Goal: Book appointment/travel/reservation

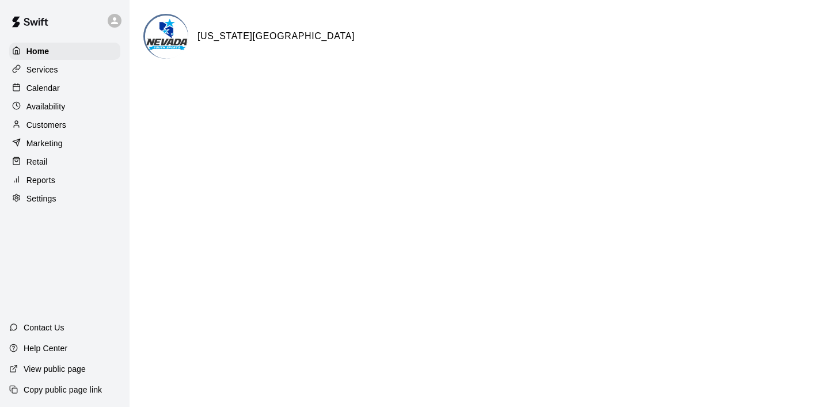
click at [56, 89] on p "Calendar" at bounding box center [42, 88] width 33 height 12
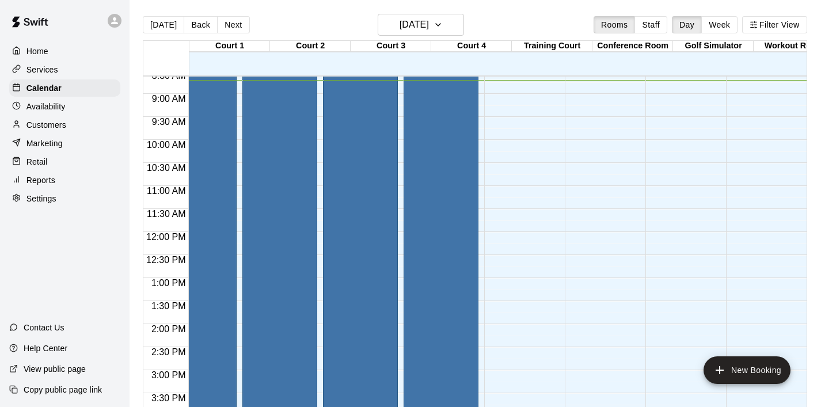
scroll to position [0, 27]
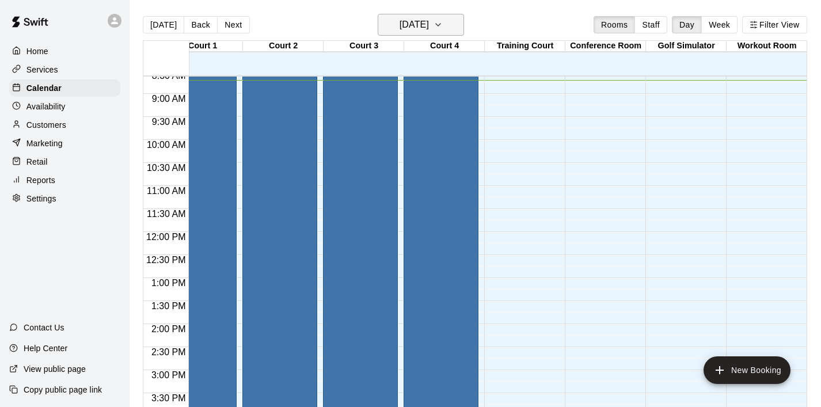
click at [461, 24] on button "[DATE]" at bounding box center [421, 25] width 86 height 22
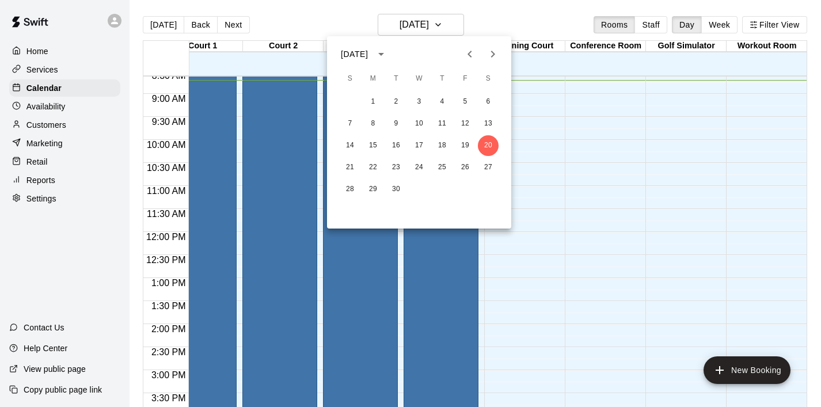
click at [494, 56] on icon "Next month" at bounding box center [493, 54] width 14 height 14
click at [491, 95] on button "6" at bounding box center [488, 102] width 21 height 21
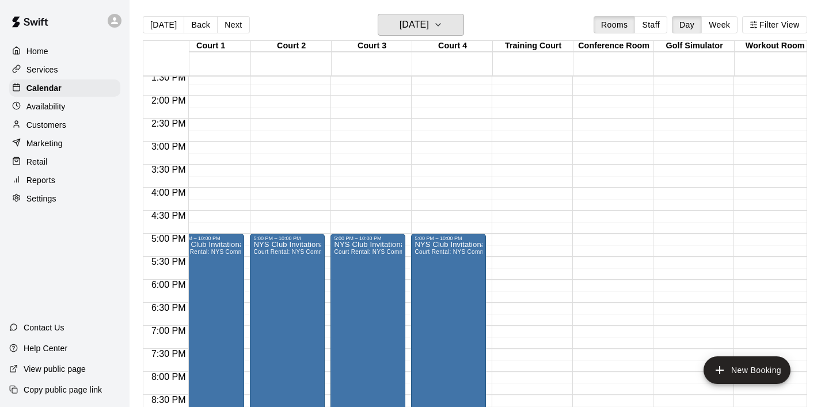
scroll to position [0, 0]
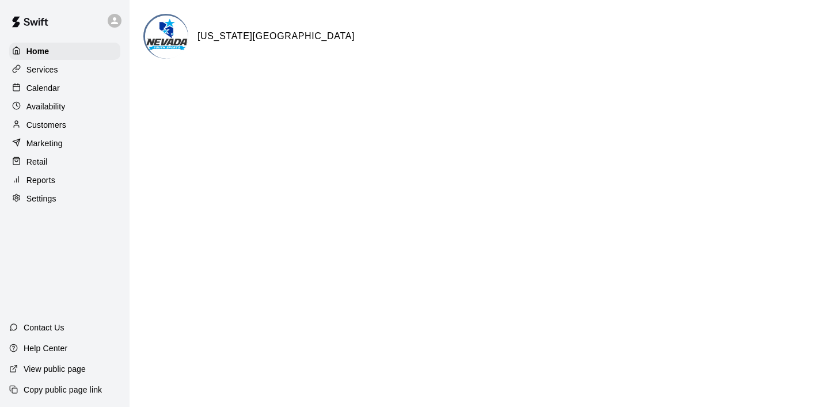
click at [47, 91] on p "Calendar" at bounding box center [42, 88] width 33 height 12
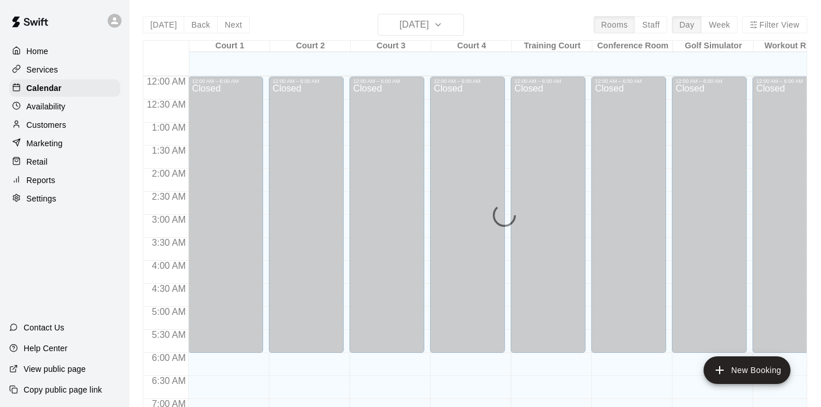
scroll to position [401, 0]
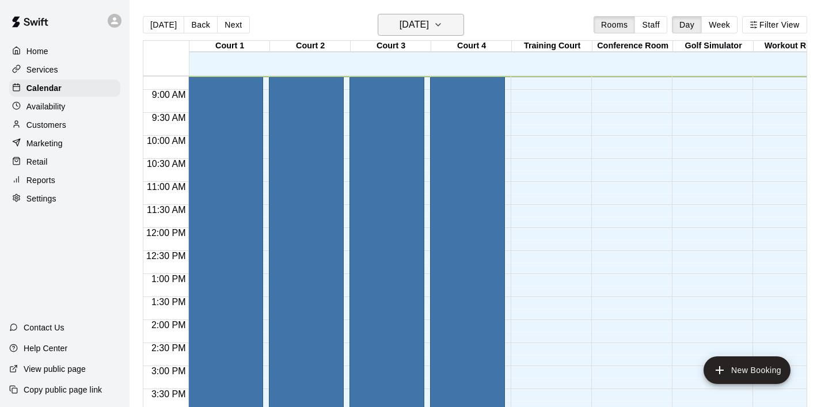
click at [443, 23] on icon "button" at bounding box center [438, 25] width 9 height 14
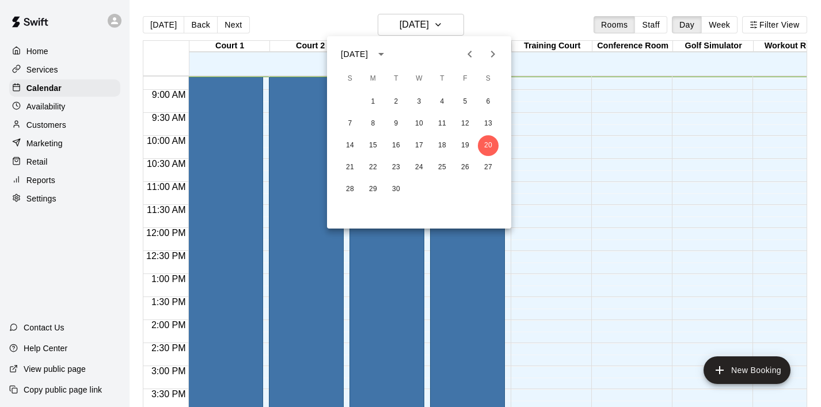
click at [498, 50] on icon "Next month" at bounding box center [493, 54] width 14 height 14
click at [494, 51] on icon "Next month" at bounding box center [493, 54] width 14 height 14
click at [495, 56] on icon "Next month" at bounding box center [493, 54] width 14 height 14
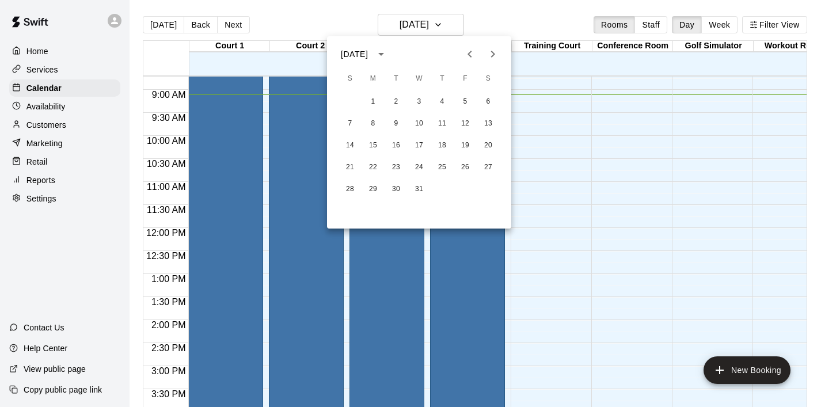
click at [607, 186] on div at bounding box center [410, 203] width 821 height 407
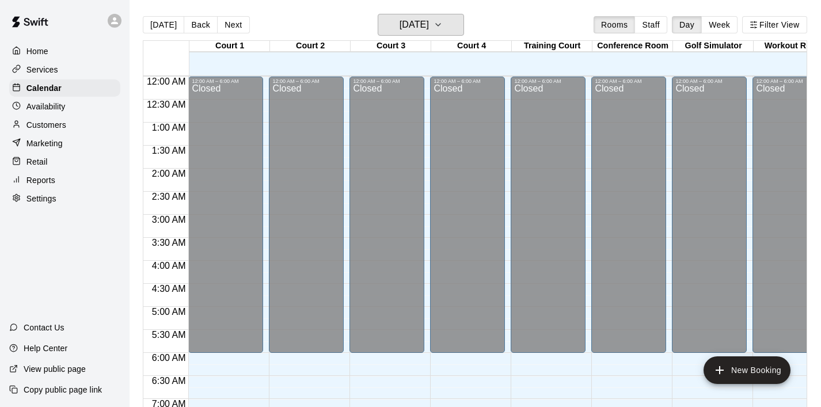
scroll to position [18, 0]
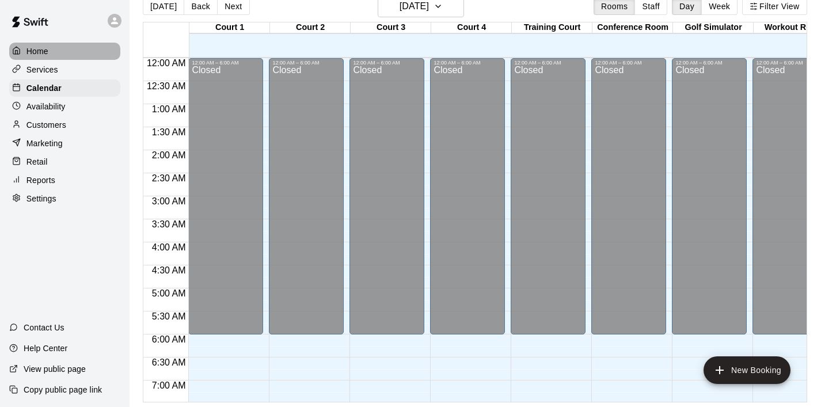
click at [41, 50] on p "Home" at bounding box center [37, 52] width 22 height 12
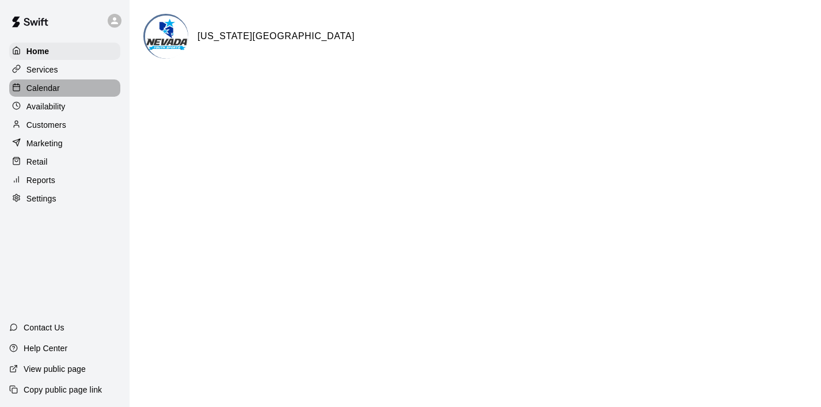
click at [54, 90] on p "Calendar" at bounding box center [42, 88] width 33 height 12
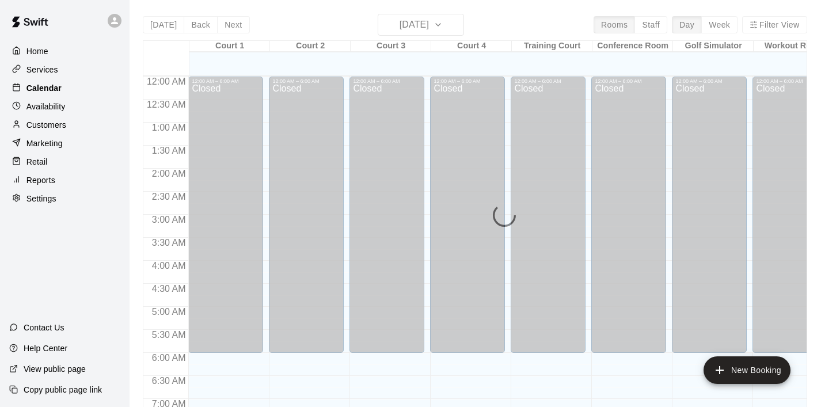
scroll to position [438, 0]
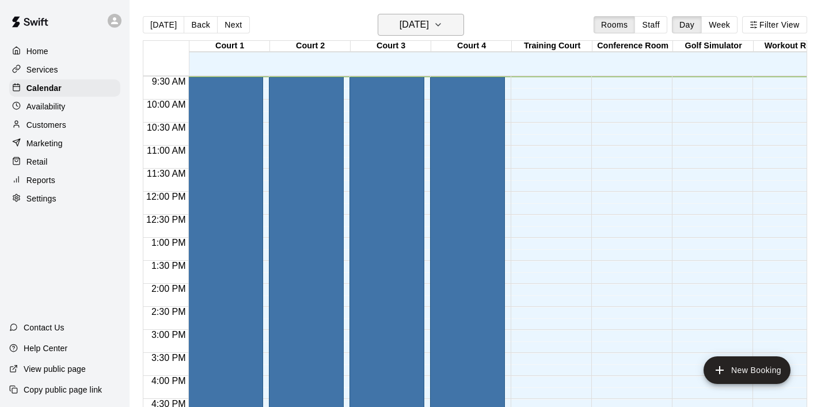
click at [443, 22] on icon "button" at bounding box center [438, 25] width 9 height 14
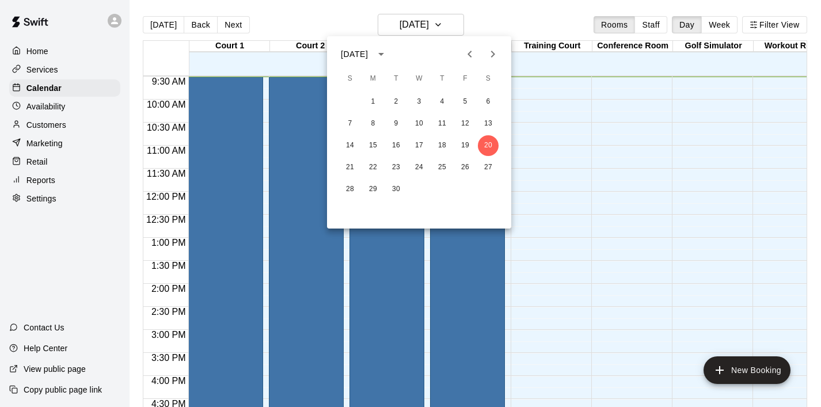
click at [499, 52] on icon "Next month" at bounding box center [493, 54] width 14 height 14
click at [497, 56] on icon "Next month" at bounding box center [493, 54] width 14 height 14
click at [492, 101] on button "6" at bounding box center [488, 102] width 21 height 21
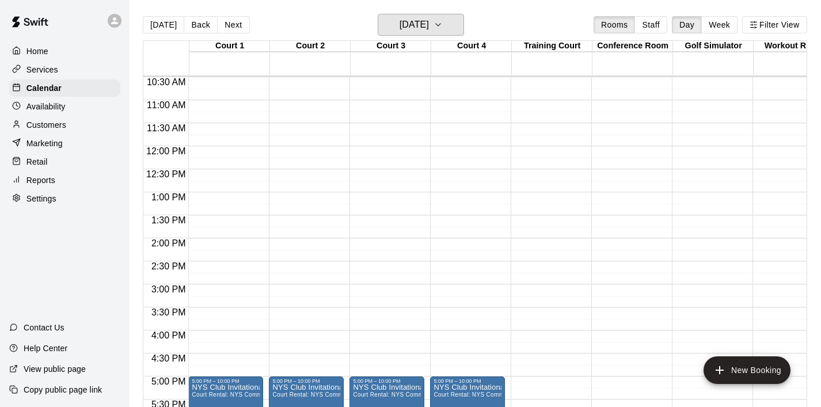
scroll to position [386, 0]
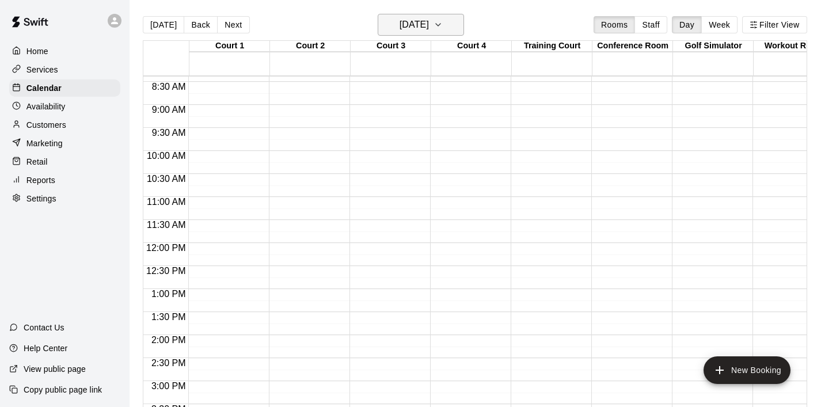
click at [443, 26] on icon "button" at bounding box center [438, 25] width 9 height 14
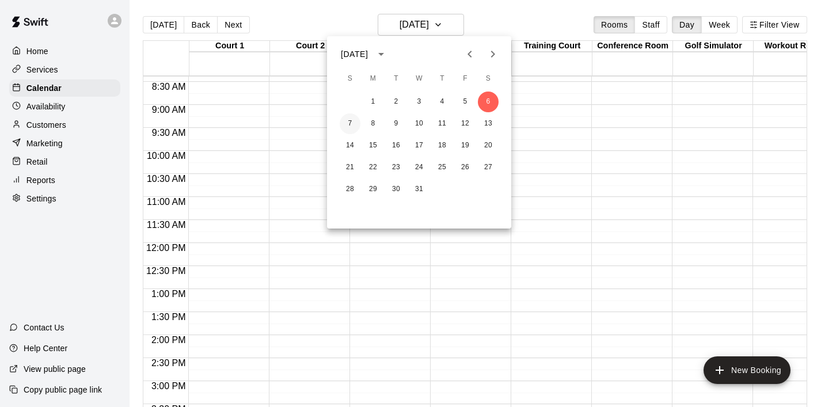
click at [343, 122] on button "7" at bounding box center [350, 123] width 21 height 21
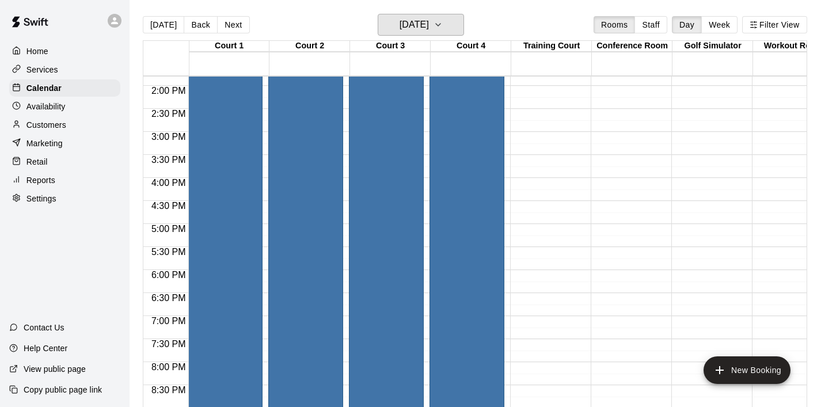
scroll to position [639, 1]
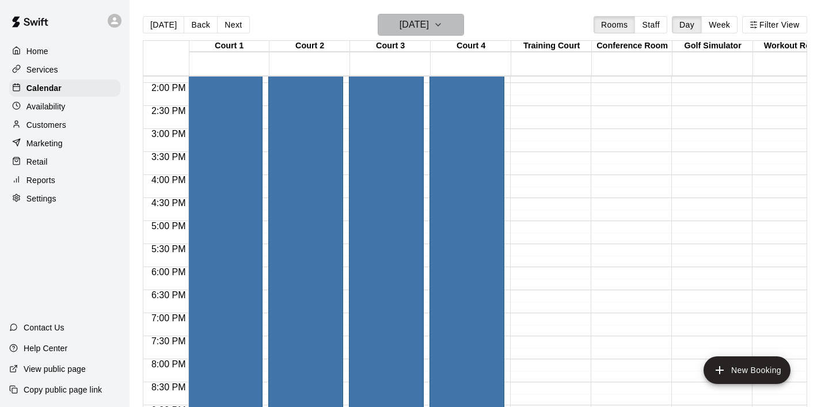
click at [443, 27] on icon "button" at bounding box center [438, 25] width 9 height 14
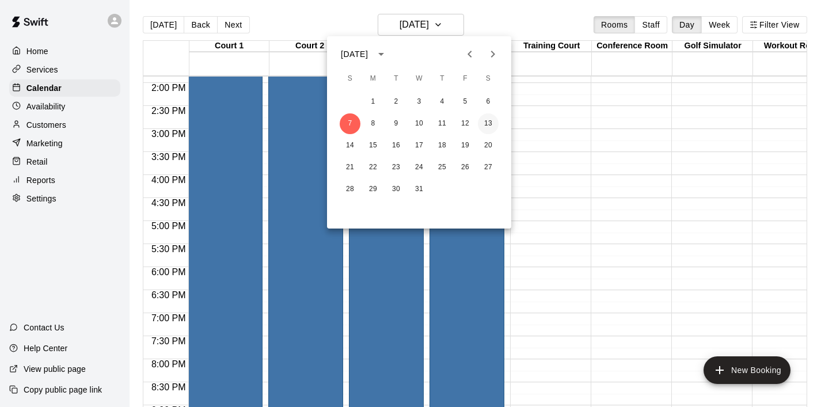
click at [488, 118] on button "13" at bounding box center [488, 123] width 21 height 21
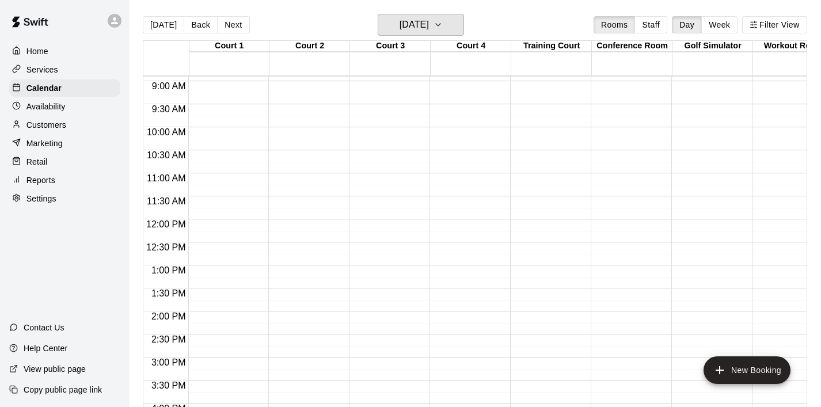
scroll to position [410, 1]
click at [443, 28] on icon "button" at bounding box center [438, 25] width 9 height 14
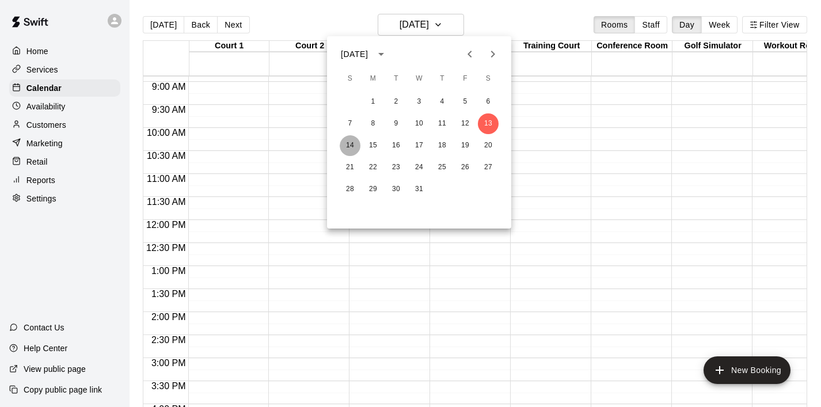
click at [351, 143] on button "14" at bounding box center [350, 145] width 21 height 21
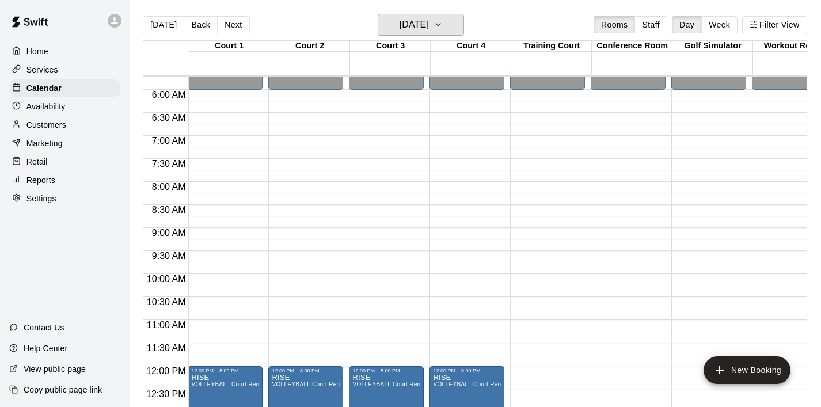
scroll to position [263, 1]
click at [458, 25] on button "[DATE]" at bounding box center [421, 25] width 86 height 22
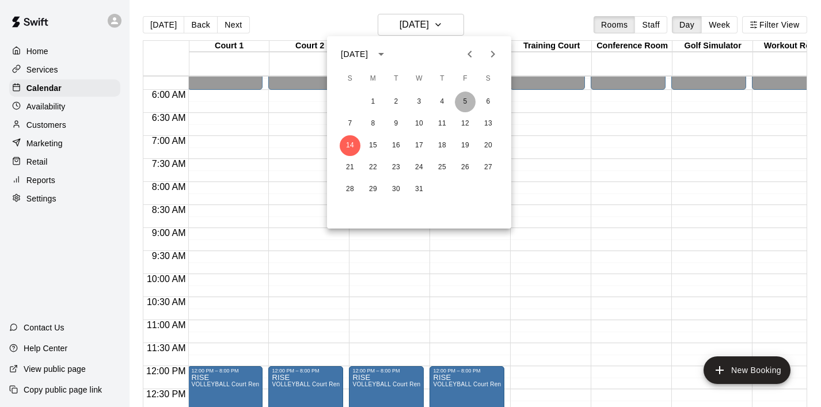
click at [467, 100] on button "5" at bounding box center [465, 102] width 21 height 21
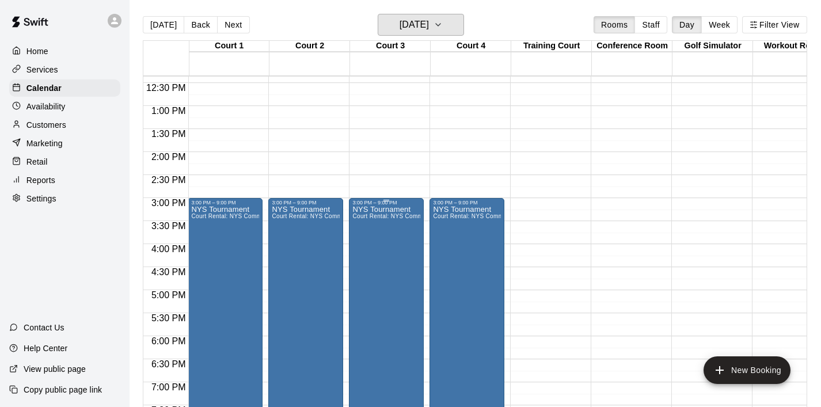
scroll to position [572, 1]
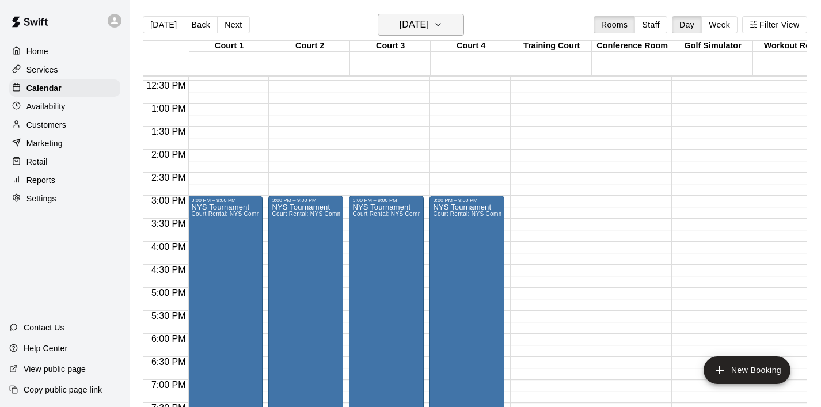
click at [443, 25] on icon "button" at bounding box center [438, 25] width 9 height 14
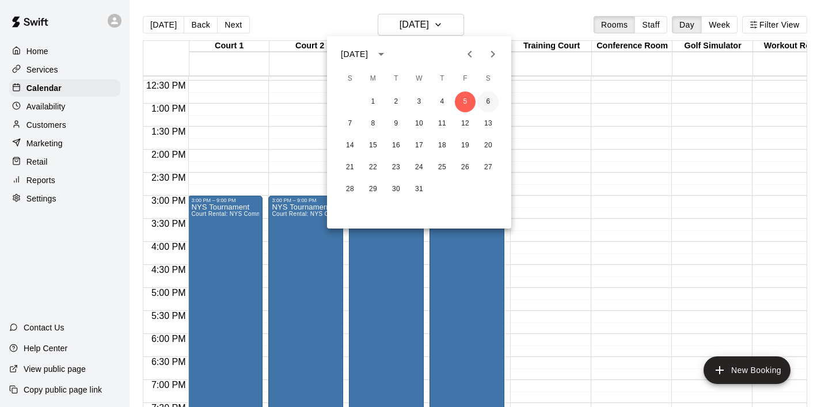
click at [484, 99] on button "6" at bounding box center [488, 102] width 21 height 21
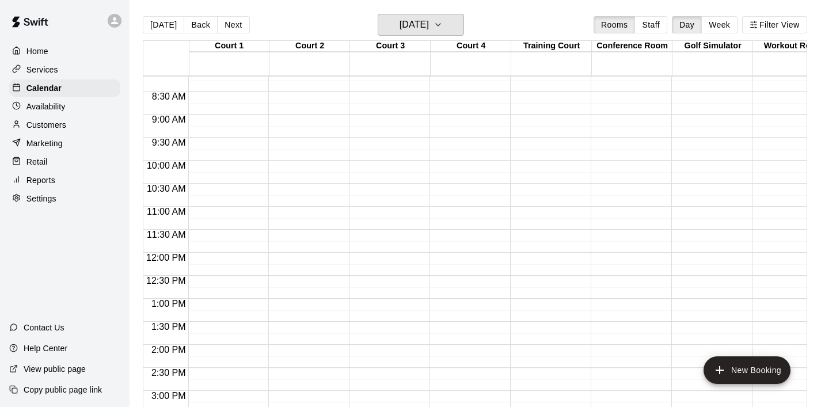
scroll to position [372, 1]
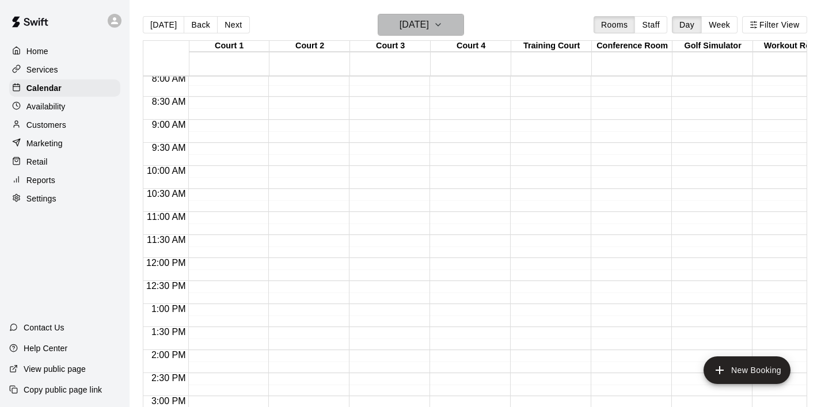
click at [443, 24] on icon "button" at bounding box center [438, 25] width 9 height 14
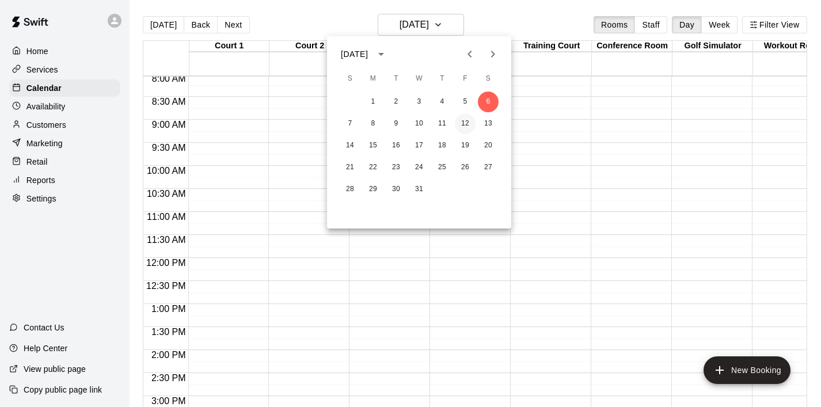
click at [465, 119] on button "12" at bounding box center [465, 123] width 21 height 21
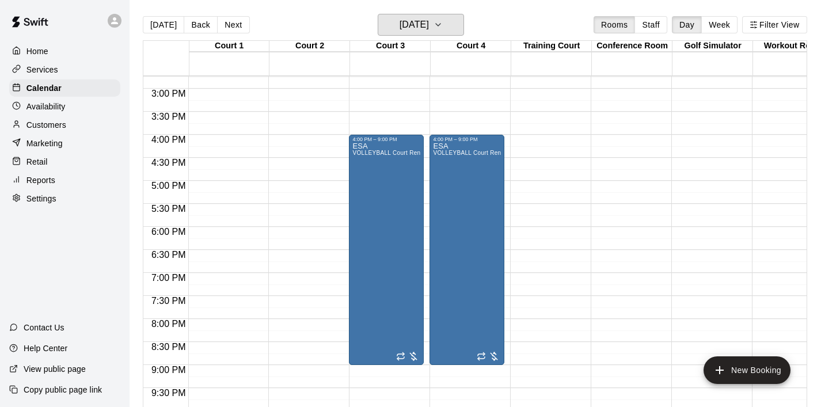
scroll to position [677, 1]
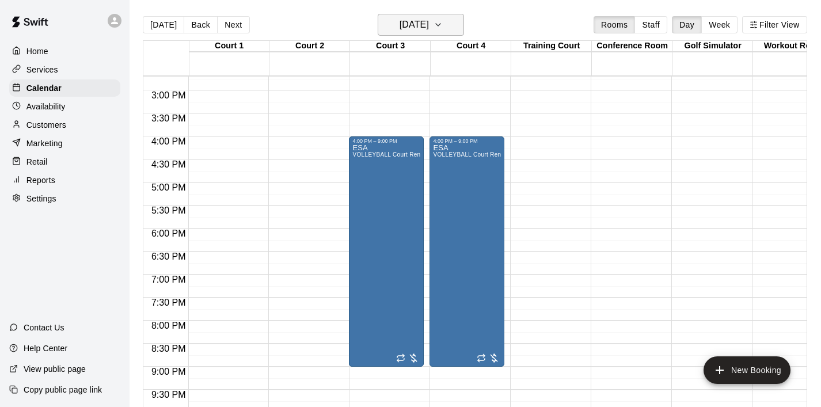
click at [443, 26] on icon "button" at bounding box center [438, 25] width 9 height 14
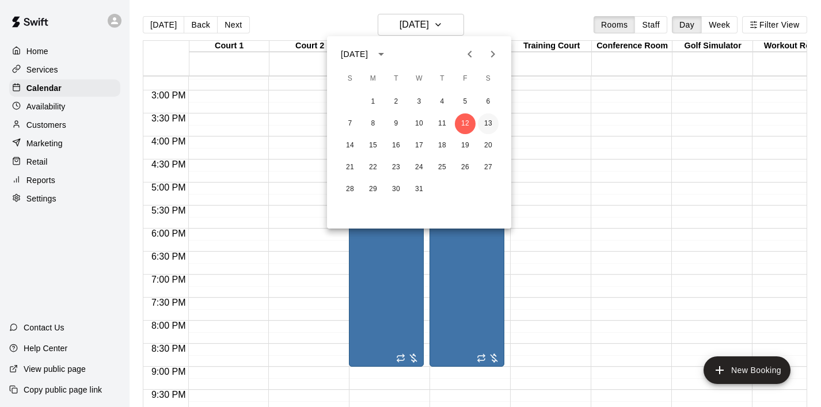
click at [492, 115] on button "13" at bounding box center [488, 123] width 21 height 21
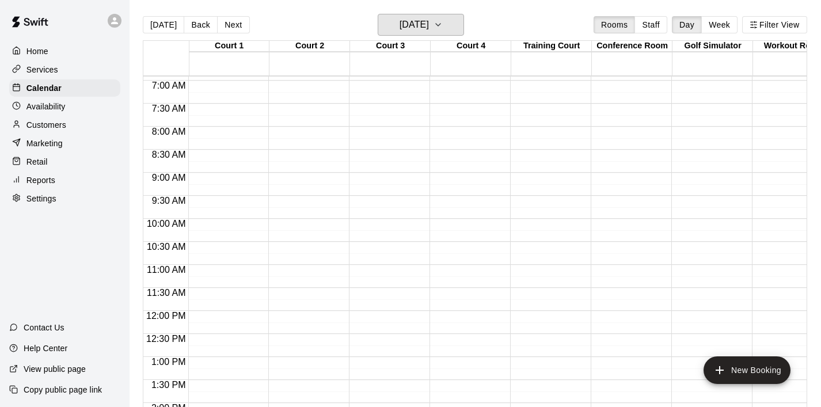
scroll to position [316, 1]
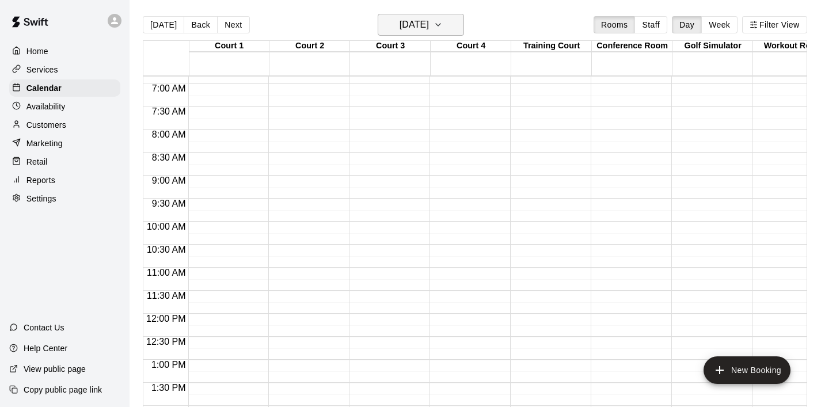
click at [443, 32] on icon "button" at bounding box center [438, 25] width 9 height 14
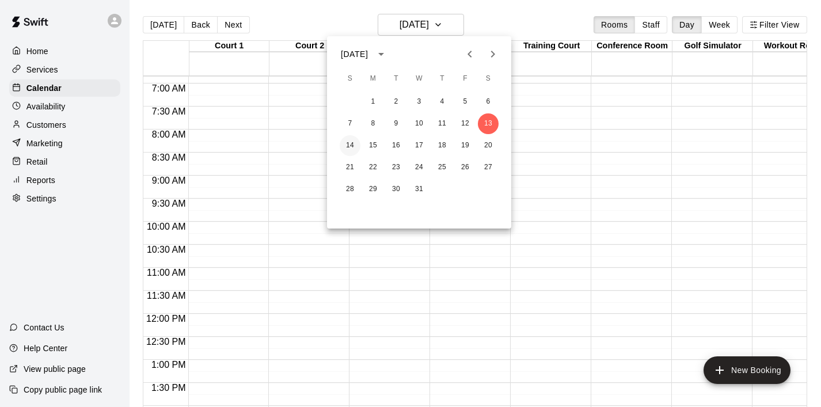
click at [355, 147] on button "14" at bounding box center [350, 145] width 21 height 21
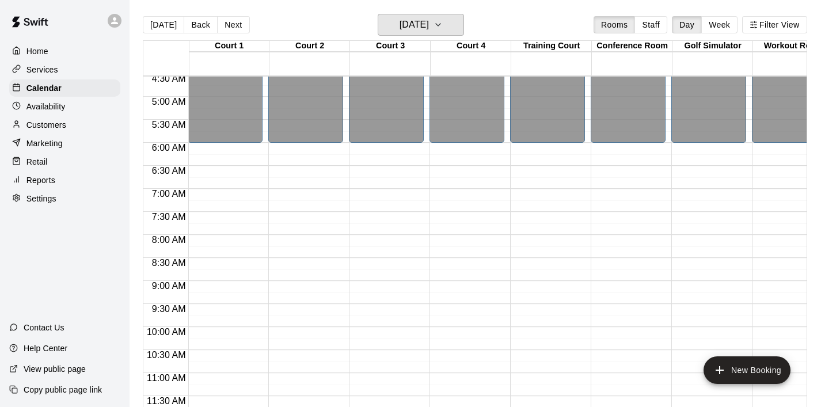
scroll to position [260, 1]
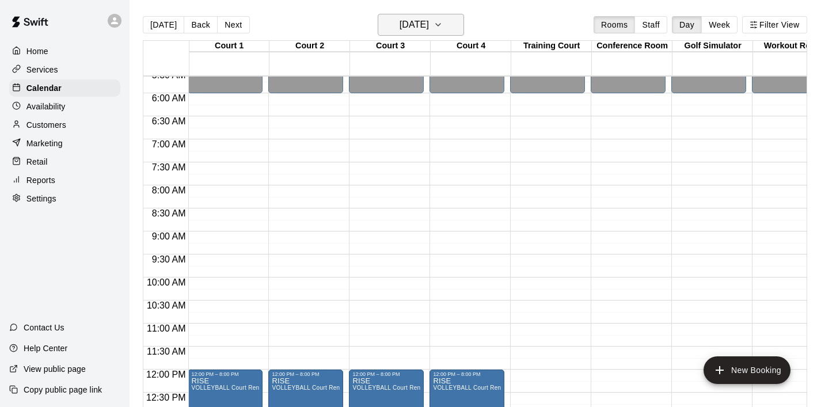
click at [443, 23] on icon "button" at bounding box center [438, 25] width 9 height 14
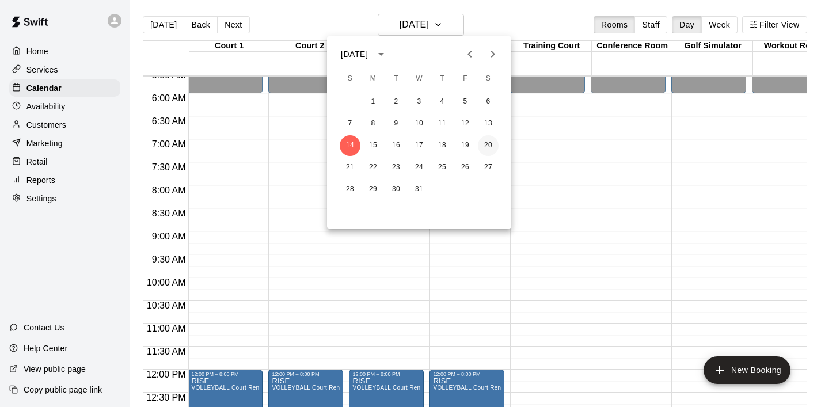
click at [491, 143] on button "20" at bounding box center [488, 145] width 21 height 21
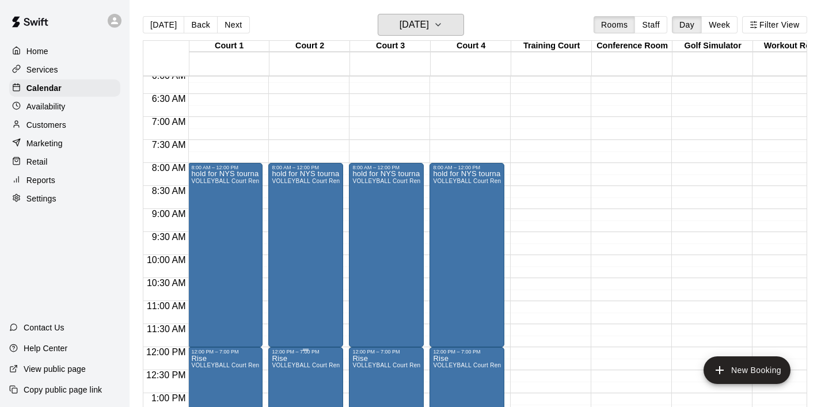
scroll to position [244, 1]
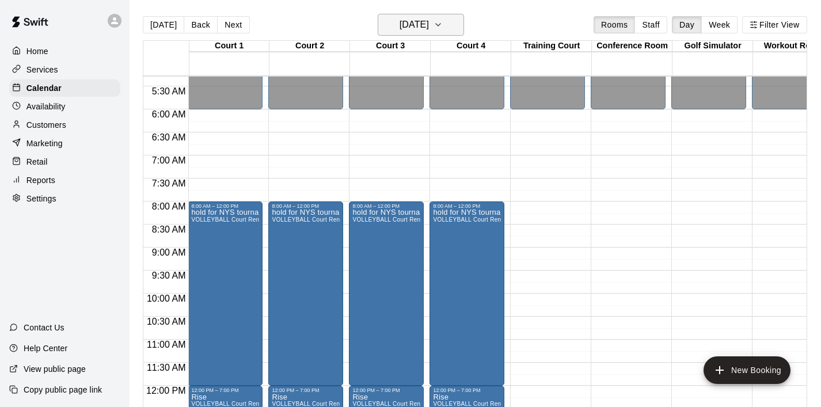
click at [443, 21] on icon "button" at bounding box center [438, 25] width 9 height 14
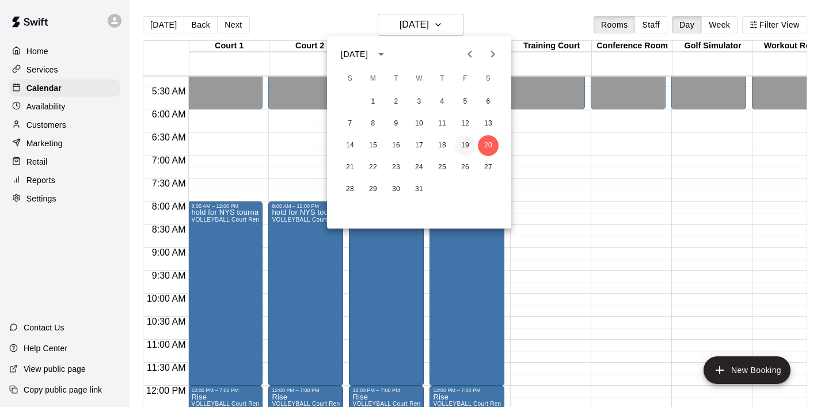
click at [464, 142] on button "19" at bounding box center [465, 145] width 21 height 21
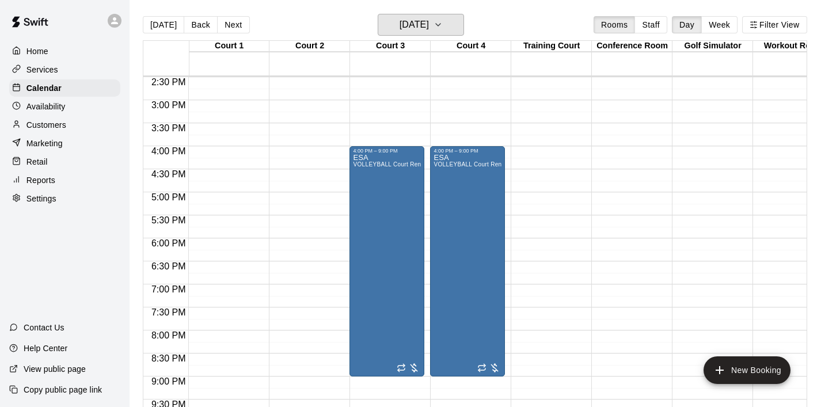
scroll to position [0, 0]
click at [456, 30] on button "[DATE]" at bounding box center [421, 25] width 86 height 22
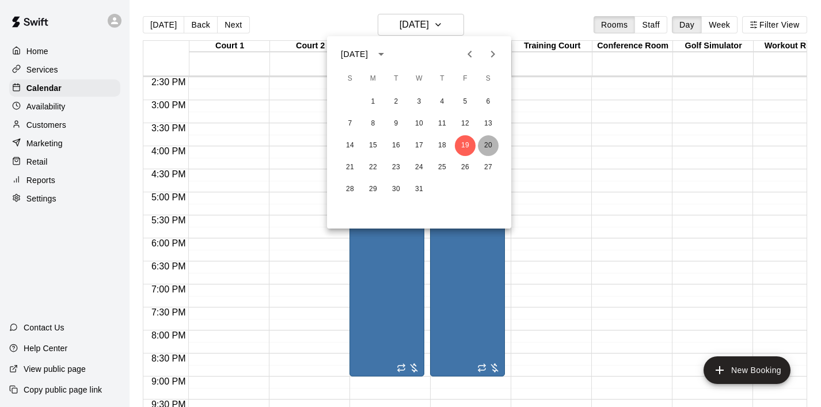
click at [487, 138] on button "20" at bounding box center [488, 145] width 21 height 21
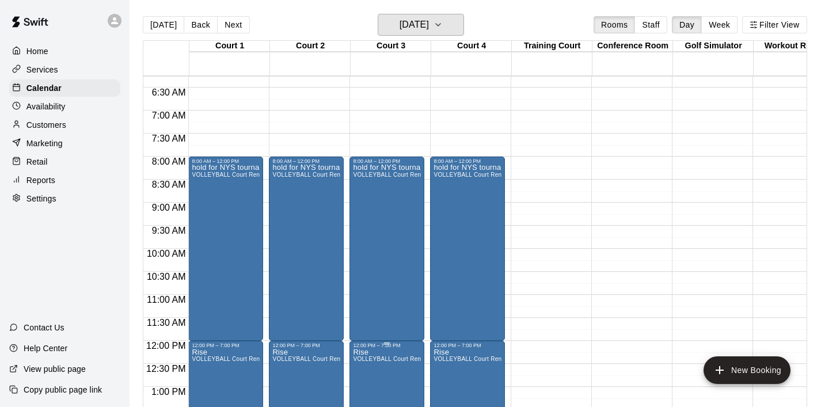
scroll to position [284, 0]
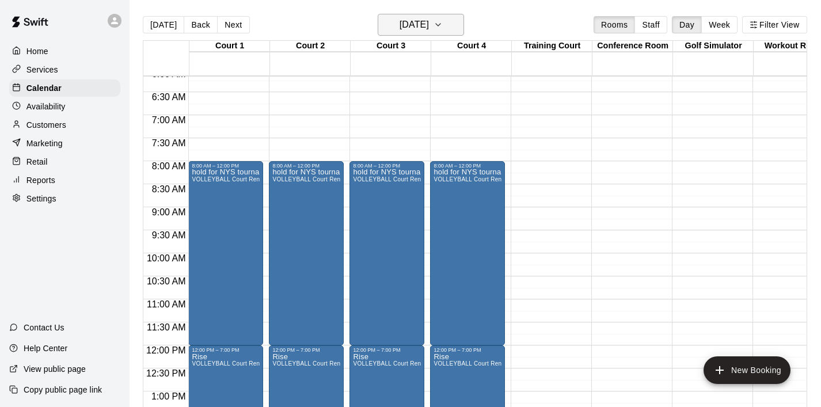
click at [443, 23] on icon "button" at bounding box center [438, 25] width 9 height 14
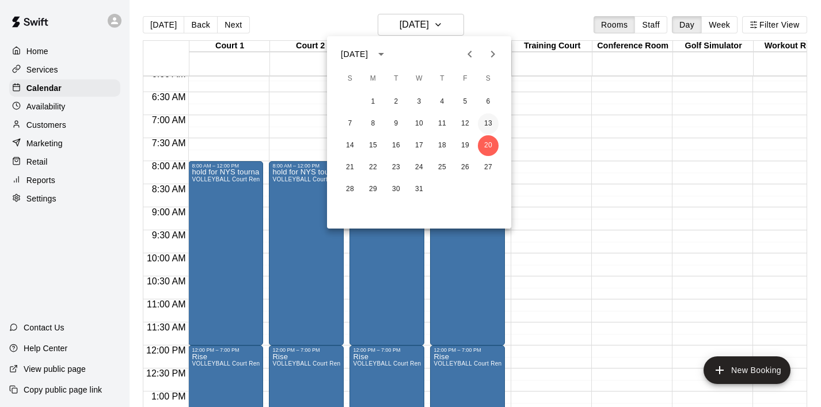
click at [491, 131] on button "13" at bounding box center [488, 123] width 21 height 21
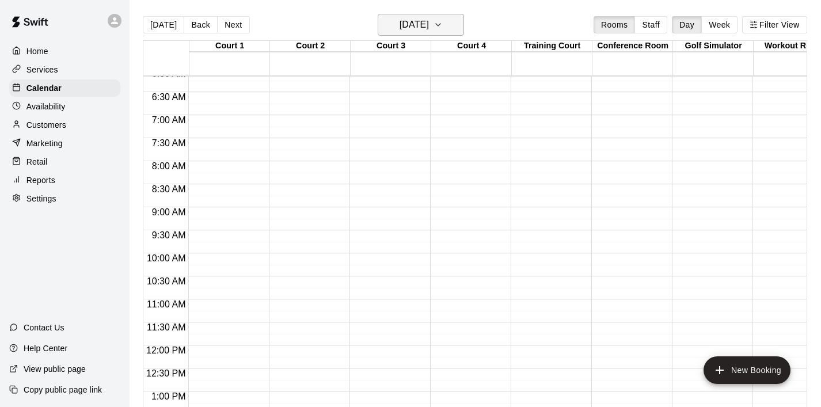
click at [443, 29] on icon "button" at bounding box center [438, 25] width 9 height 14
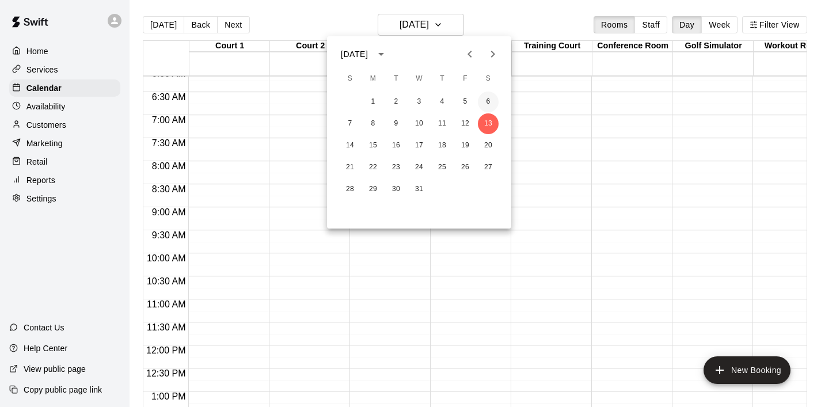
click at [493, 99] on button "6" at bounding box center [488, 102] width 21 height 21
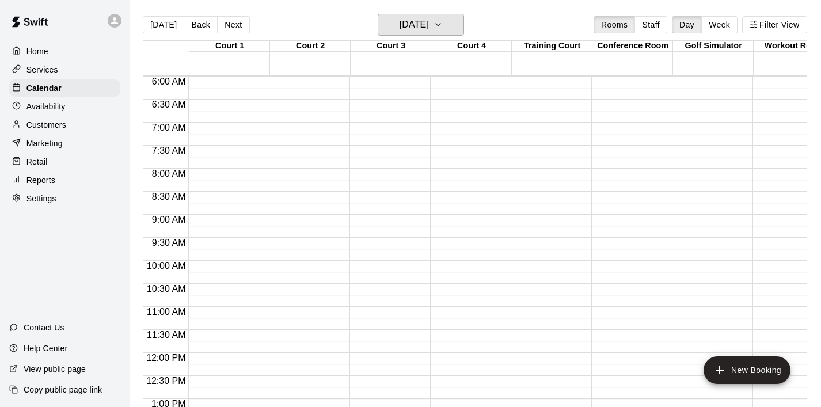
scroll to position [267, 0]
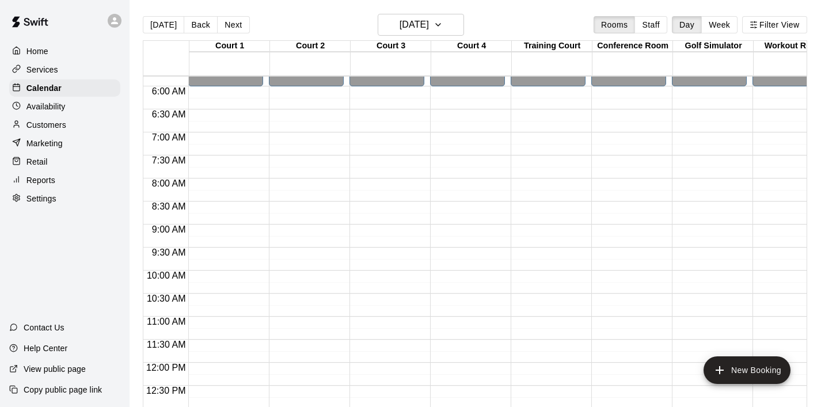
click at [263, 167] on div "12:00 AM – 6:00 AM Closed 5:00 PM – 10:00 PM NYS Club Invitational Court Rental…" at bounding box center [225, 363] width 75 height 1106
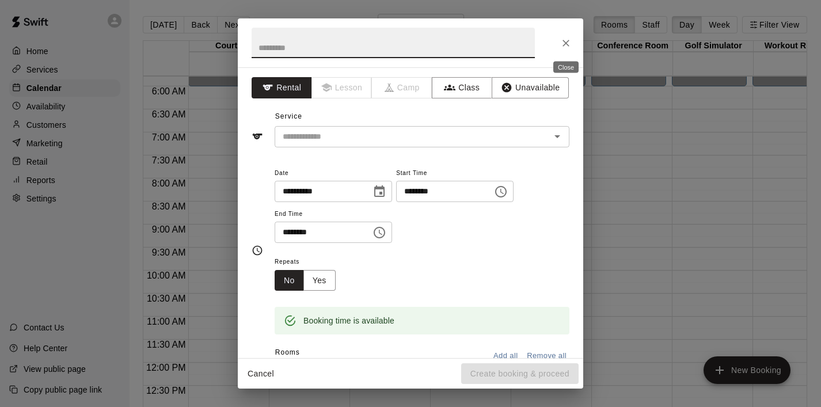
click at [565, 41] on icon "Close" at bounding box center [566, 43] width 12 height 12
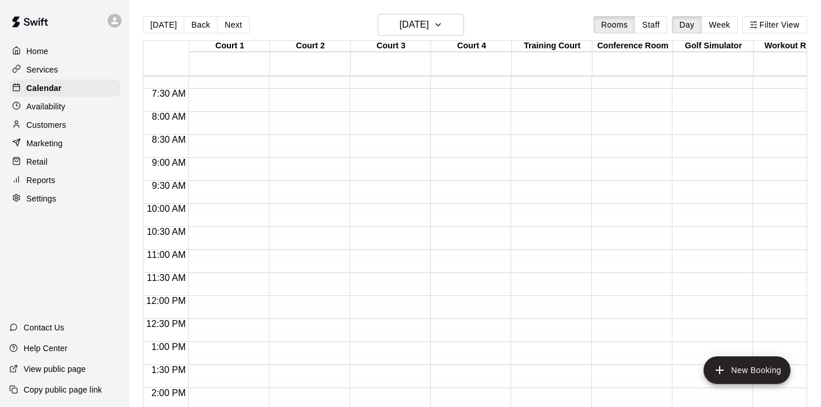
scroll to position [320, 0]
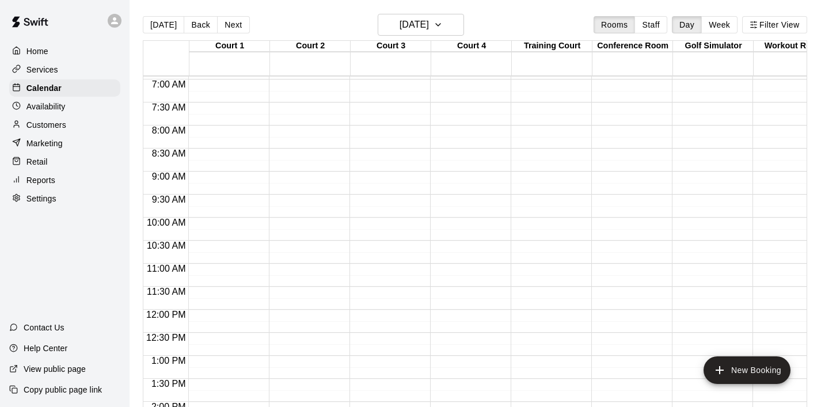
click at [241, 135] on div "12:00 AM – 6:00 AM Closed 5:00 PM – 10:00 PM NYS Club Invitational Court Rental…" at bounding box center [225, 310] width 75 height 1106
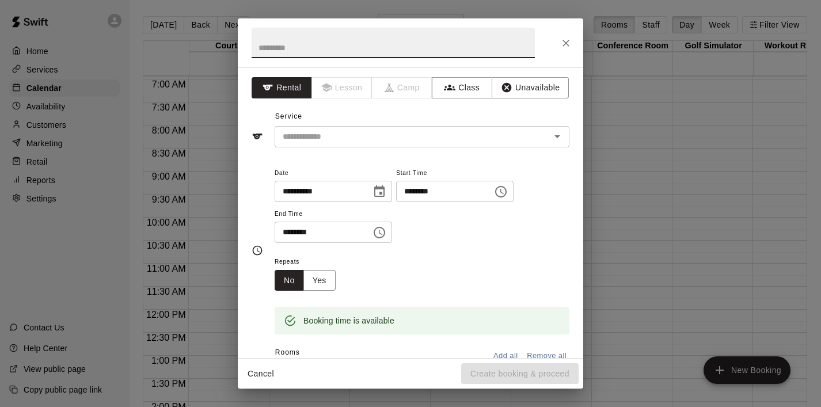
click at [565, 39] on icon "Close" at bounding box center [566, 43] width 12 height 12
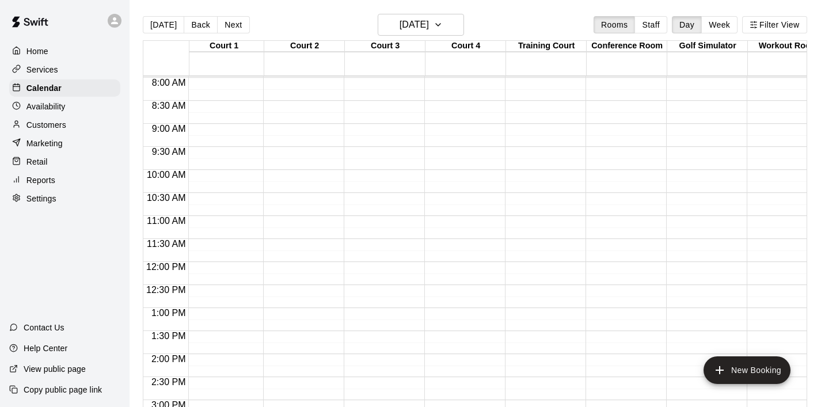
scroll to position [336, 6]
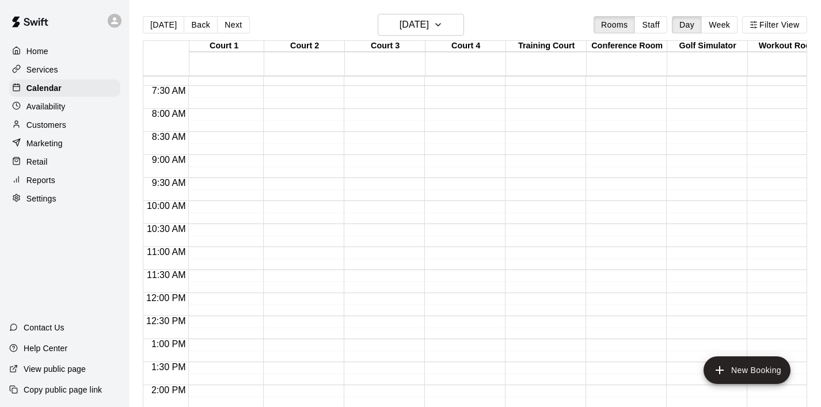
click at [241, 117] on div "12:00 AM – 6:00 AM Closed 5:00 PM – 10:00 PM NYS Club Invitational Court Rental…" at bounding box center [220, 293] width 75 height 1106
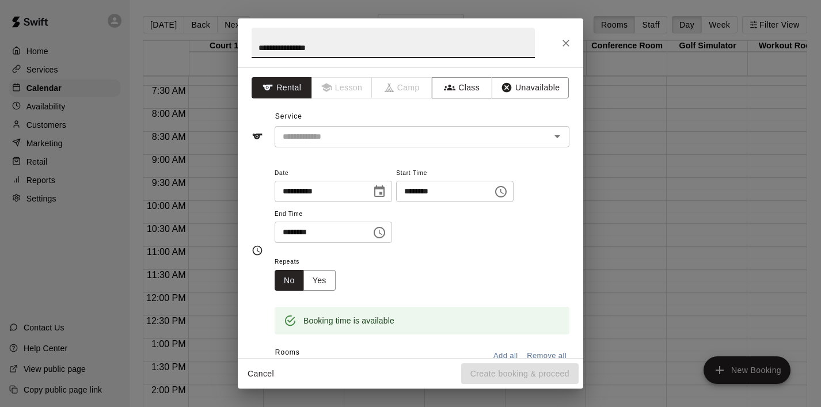
type input "**********"
click at [381, 235] on icon "Choose time, selected time is 8:30 AM" at bounding box center [380, 233] width 14 height 14
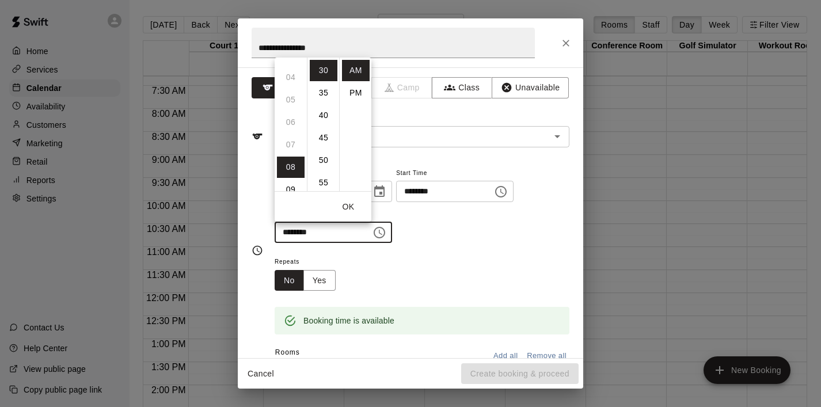
scroll to position [82, 0]
click at [355, 99] on li "PM" at bounding box center [356, 92] width 28 height 21
type input "********"
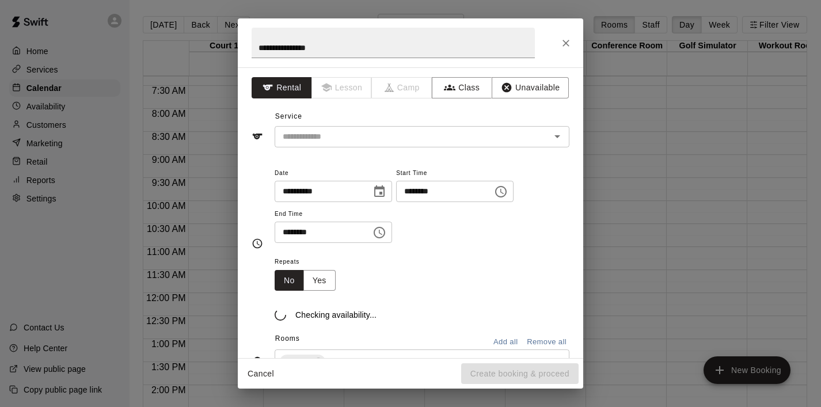
scroll to position [21, 0]
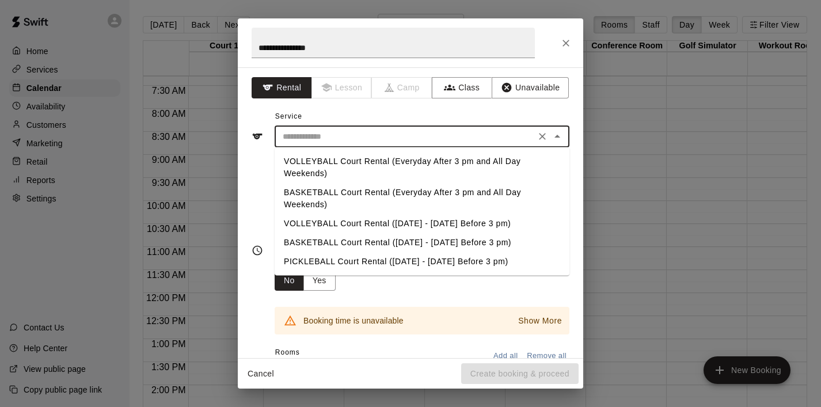
click at [369, 141] on input "text" at bounding box center [405, 137] width 254 height 14
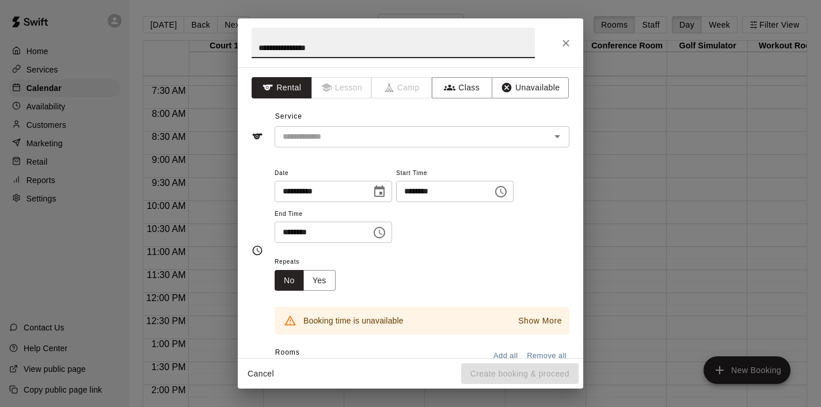
click at [348, 52] on input "**********" at bounding box center [393, 43] width 283 height 31
click at [401, 128] on div "​" at bounding box center [422, 136] width 295 height 21
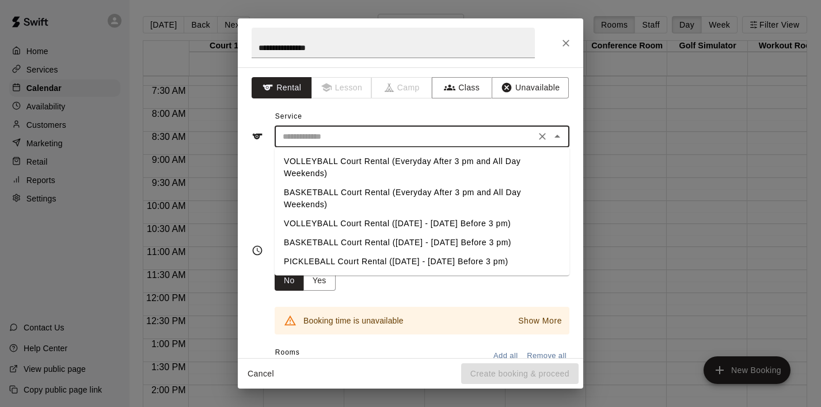
click at [422, 158] on li "VOLLEYBALL Court Rental (Everyday After 3 pm and All Day Weekends)" at bounding box center [422, 167] width 295 height 31
type input "**********"
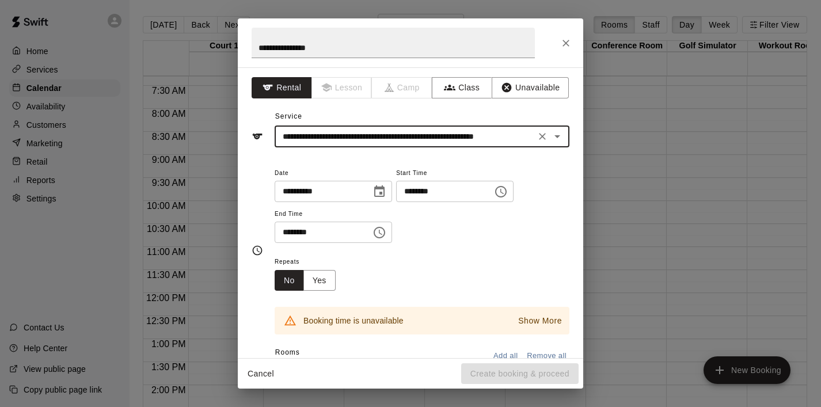
click at [391, 231] on button "Choose time, selected time is 8:30 PM" at bounding box center [379, 232] width 23 height 23
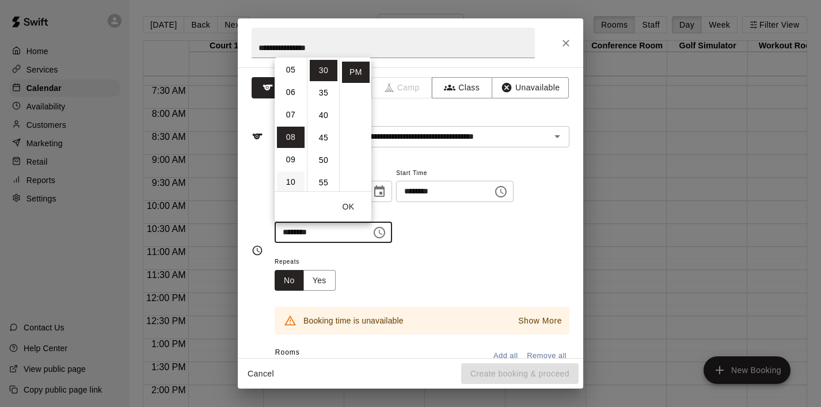
scroll to position [108, 0]
click at [295, 75] on li "05" at bounding box center [291, 74] width 28 height 21
click at [326, 71] on li "00" at bounding box center [324, 70] width 28 height 21
type input "********"
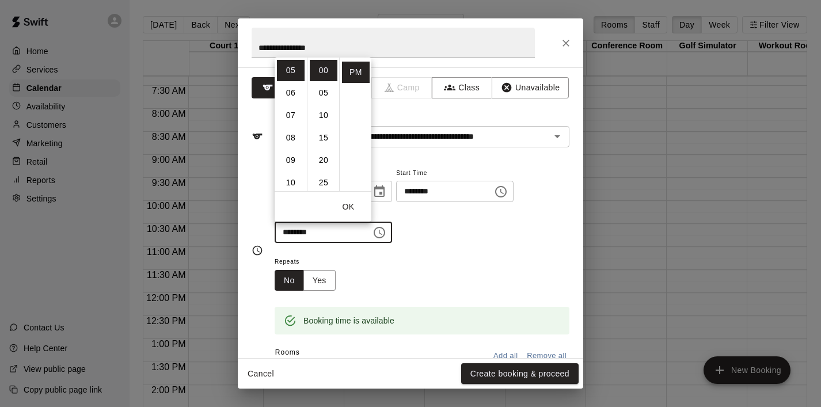
click at [352, 203] on button "OK" at bounding box center [348, 206] width 37 height 21
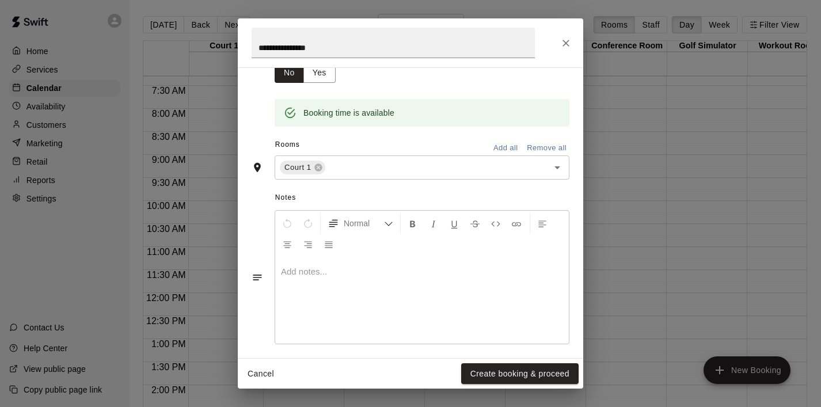
scroll to position [215, 0]
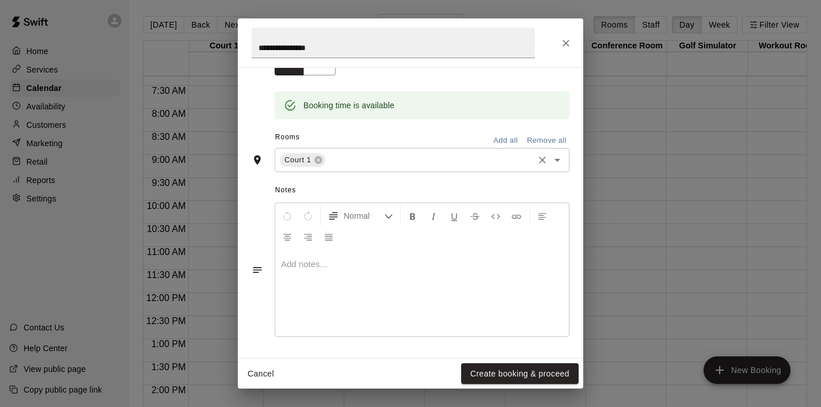
click at [555, 157] on icon "Open" at bounding box center [558, 160] width 14 height 14
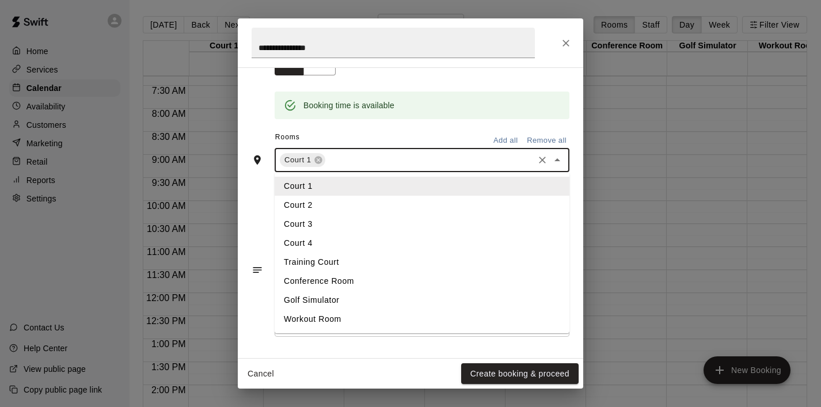
click at [371, 200] on li "Court 2" at bounding box center [422, 205] width 295 height 19
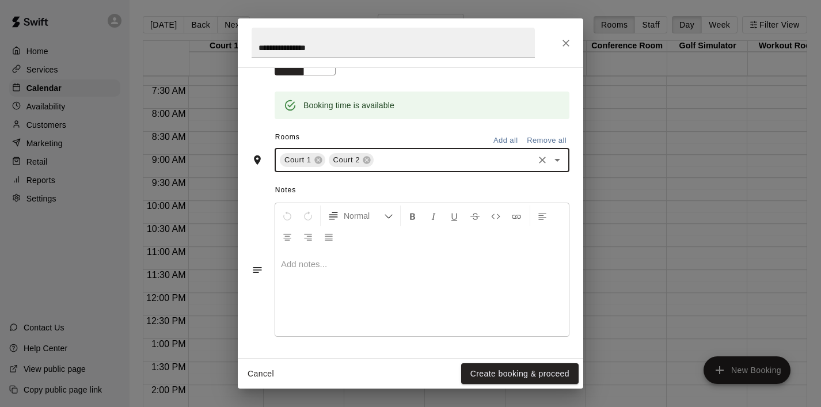
click at [560, 157] on icon "Open" at bounding box center [558, 160] width 14 height 14
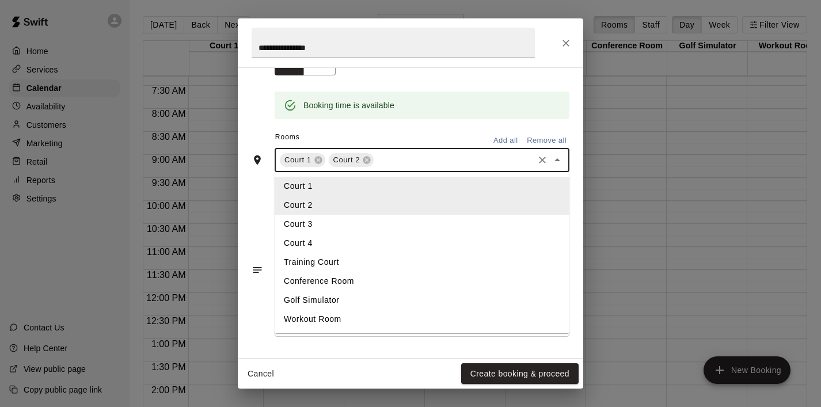
click at [385, 228] on li "Court 3" at bounding box center [422, 224] width 295 height 19
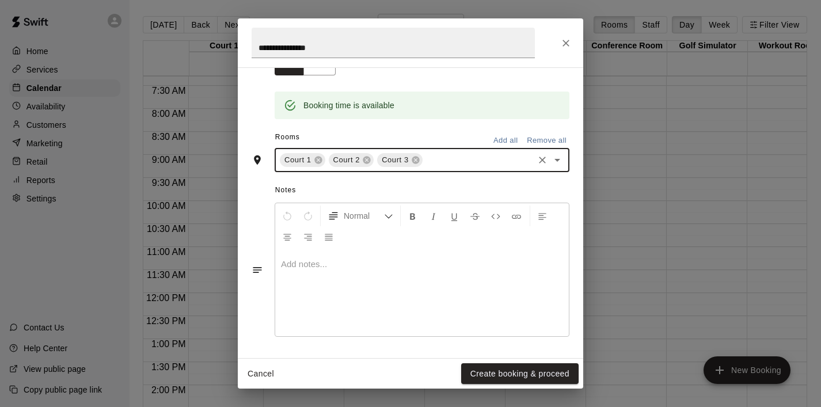
click at [555, 162] on icon "Open" at bounding box center [558, 160] width 14 height 14
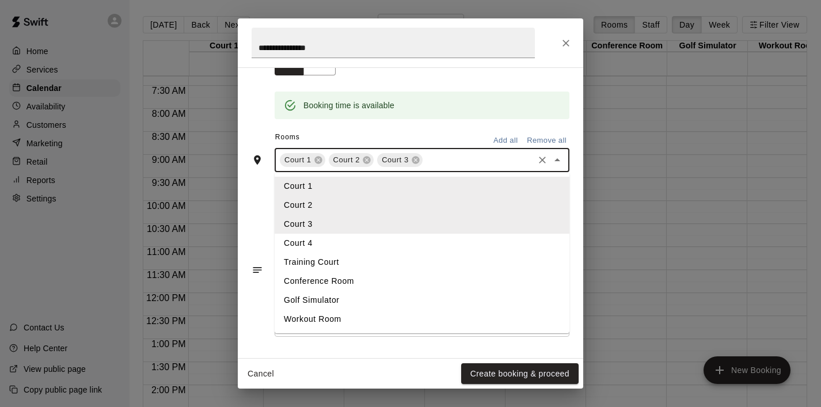
click at [381, 239] on li "Court 4" at bounding box center [422, 243] width 295 height 19
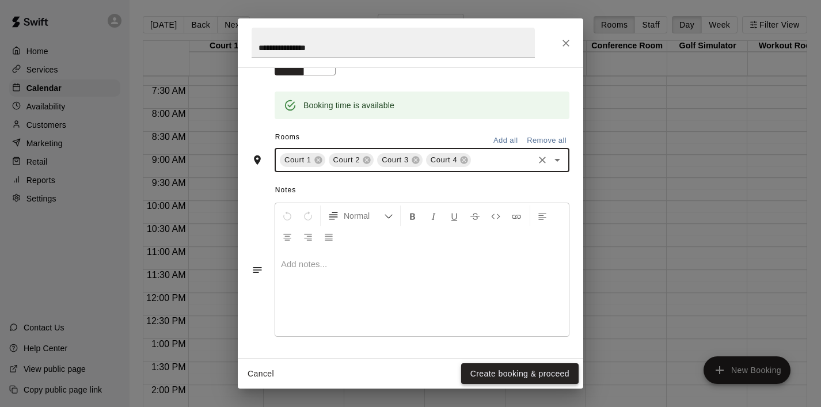
click at [530, 380] on button "Create booking & proceed" at bounding box center [520, 373] width 118 height 21
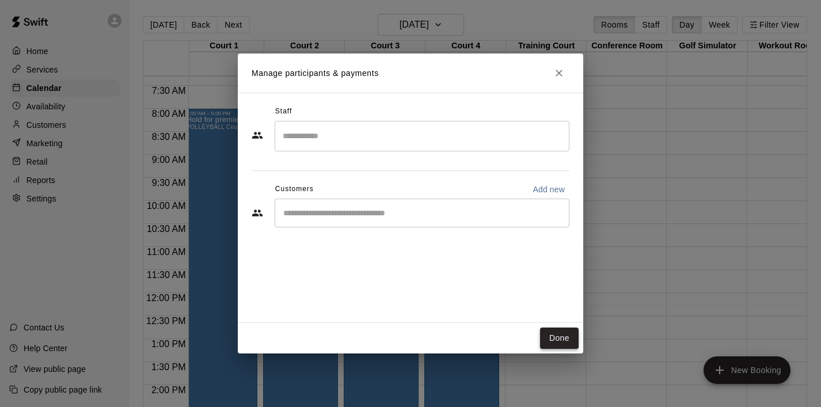
click at [554, 334] on button "Done" at bounding box center [559, 338] width 39 height 21
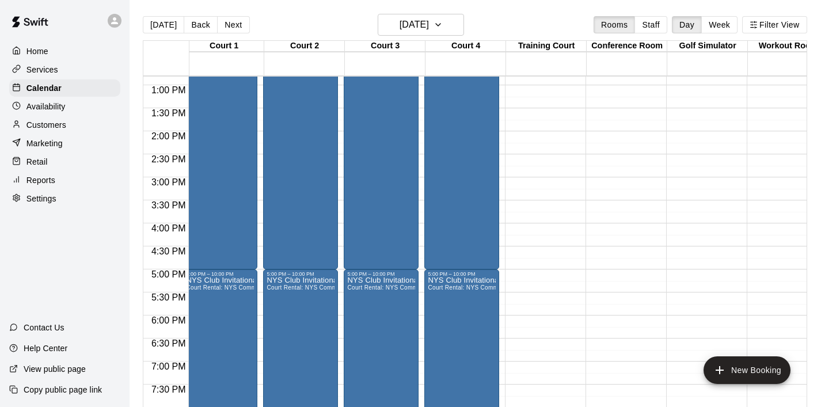
scroll to position [591, 6]
click at [443, 27] on icon "button" at bounding box center [438, 25] width 9 height 14
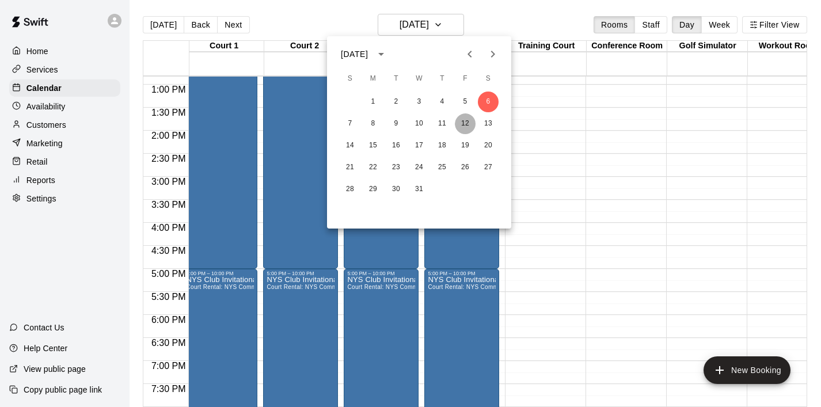
click at [466, 119] on button "12" at bounding box center [465, 123] width 21 height 21
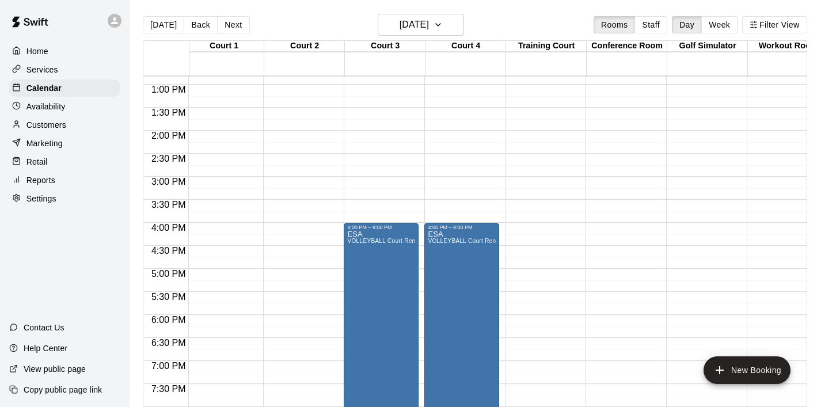
click at [570, 213] on div "12:00 AM – 6:00 AM Closed 10:00 PM – 11:59 PM Closed" at bounding box center [542, 39] width 75 height 1106
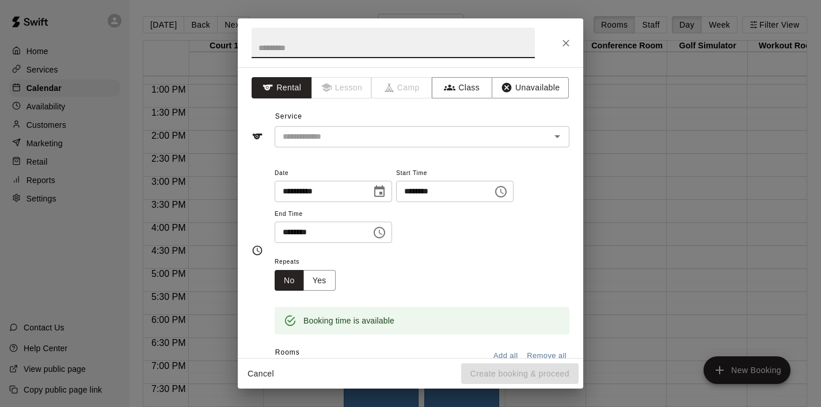
click at [566, 39] on icon "Close" at bounding box center [566, 43] width 12 height 12
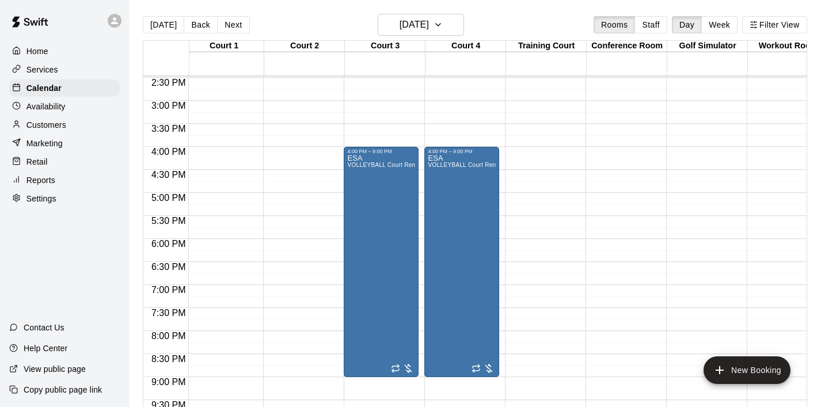
scroll to position [668, 6]
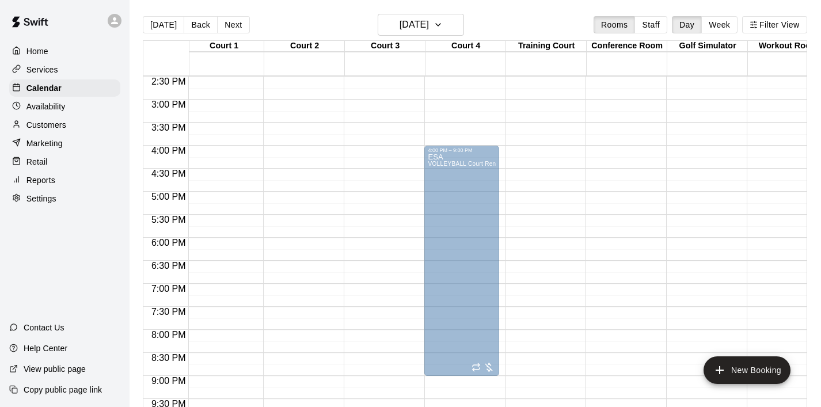
click at [404, 244] on div "ESA VOLLEYBALL Court Rental (Everyday After 3 pm and All Day Weekends)" at bounding box center [381, 356] width 68 height 407
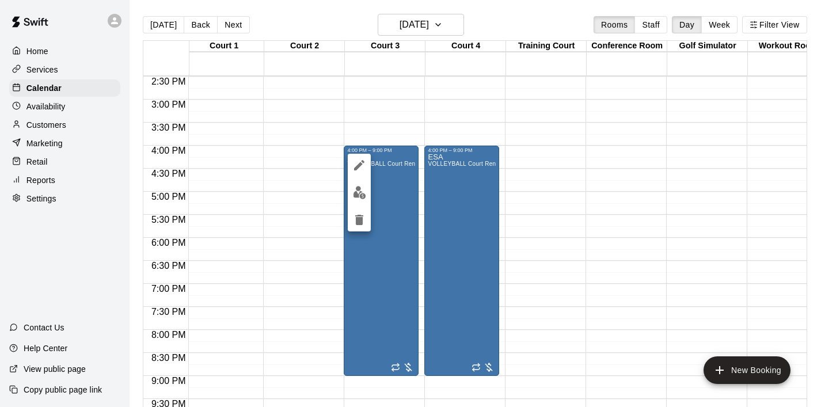
click at [362, 222] on icon "delete" at bounding box center [359, 220] width 8 height 10
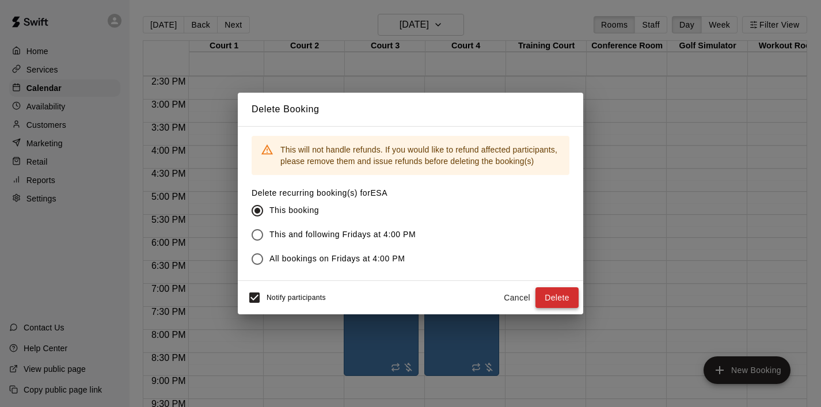
click at [560, 287] on button "Delete" at bounding box center [557, 297] width 43 height 21
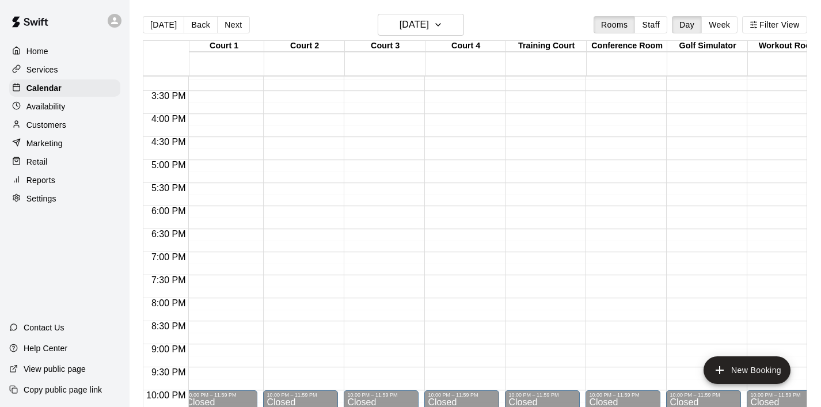
scroll to position [697, 6]
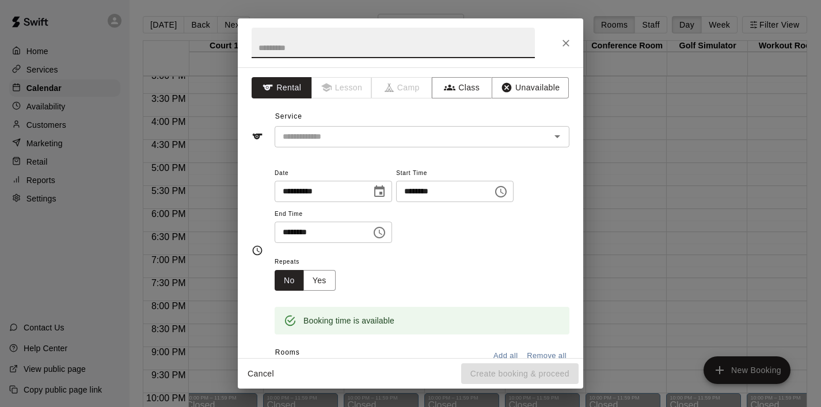
click at [376, 234] on icon "Choose time, selected time is 5:30 PM" at bounding box center [380, 233] width 14 height 14
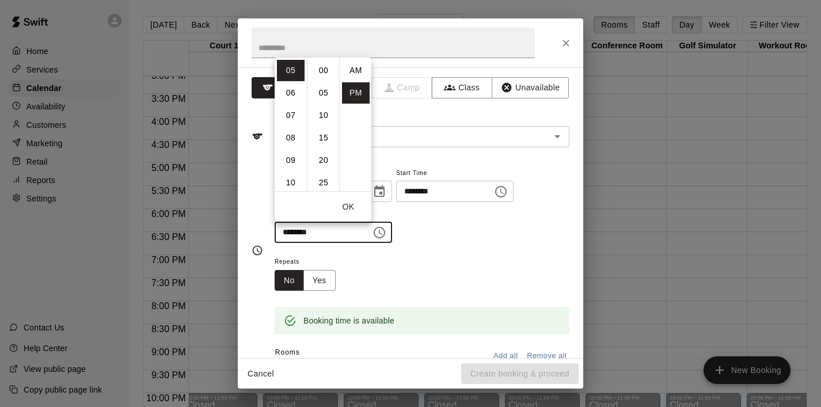
scroll to position [21, 0]
click at [287, 187] on li "10" at bounding box center [291, 182] width 28 height 21
click at [321, 75] on li "00" at bounding box center [324, 70] width 28 height 21
type input "********"
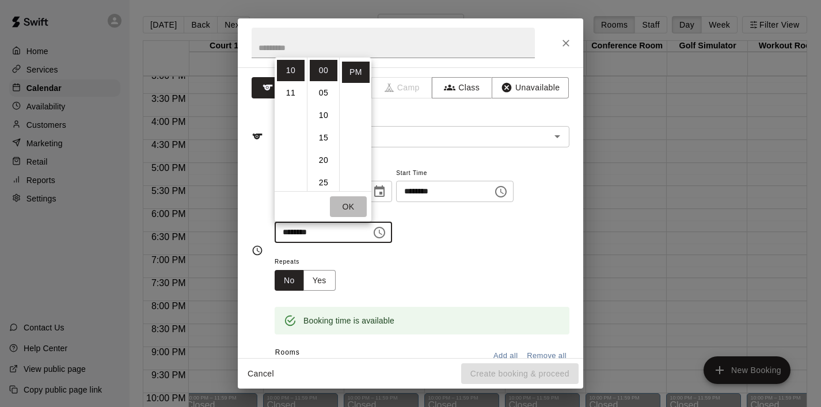
click at [353, 206] on button "OK" at bounding box center [348, 206] width 37 height 21
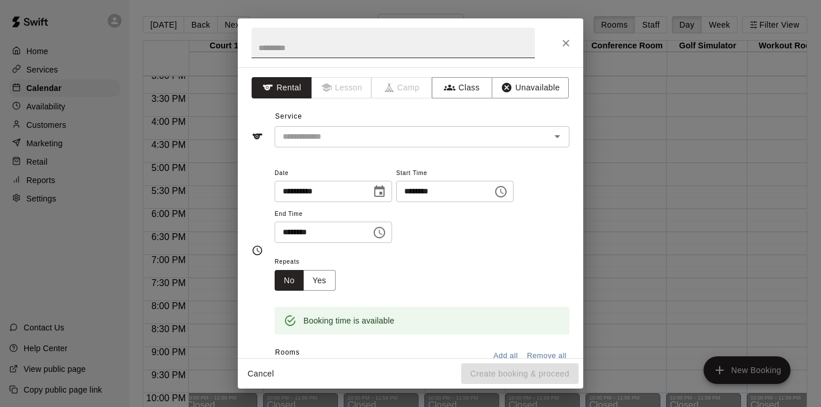
click at [292, 45] on input "text" at bounding box center [393, 43] width 283 height 31
type input "**********"
click at [391, 141] on input "text" at bounding box center [405, 137] width 254 height 14
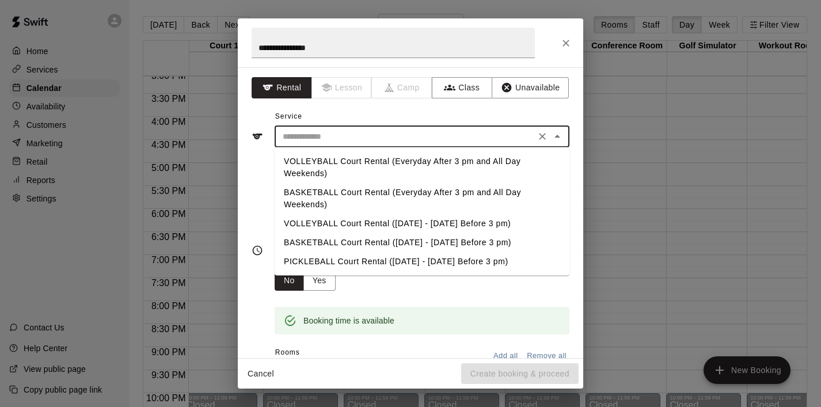
click at [387, 156] on li "VOLLEYBALL Court Rental (Everyday After 3 pm and All Day Weekends)" at bounding box center [422, 167] width 295 height 31
type input "**********"
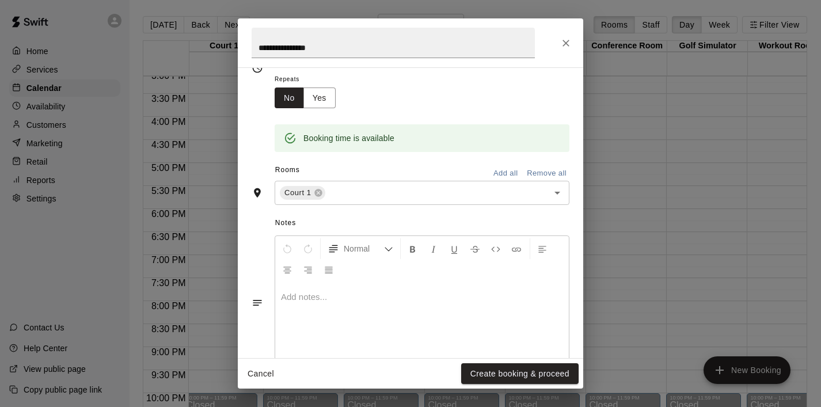
scroll to position [215, 0]
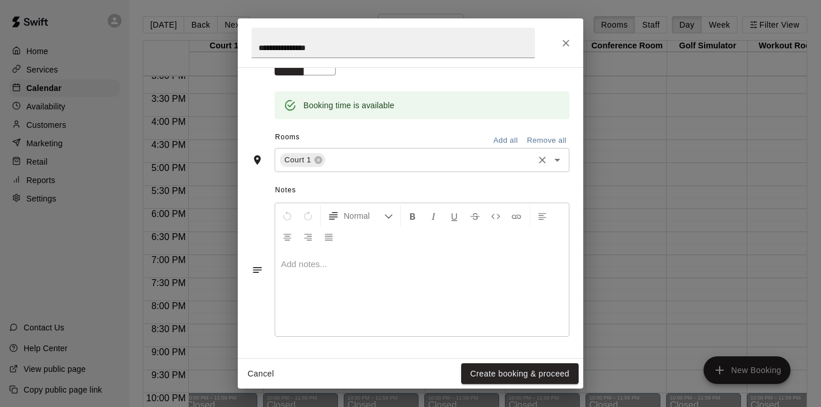
click at [556, 165] on icon "Open" at bounding box center [558, 160] width 14 height 14
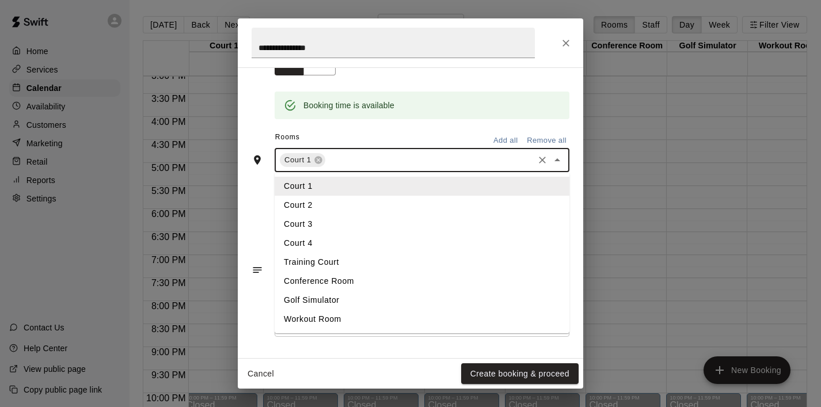
click at [378, 197] on li "Court 2" at bounding box center [422, 205] width 295 height 19
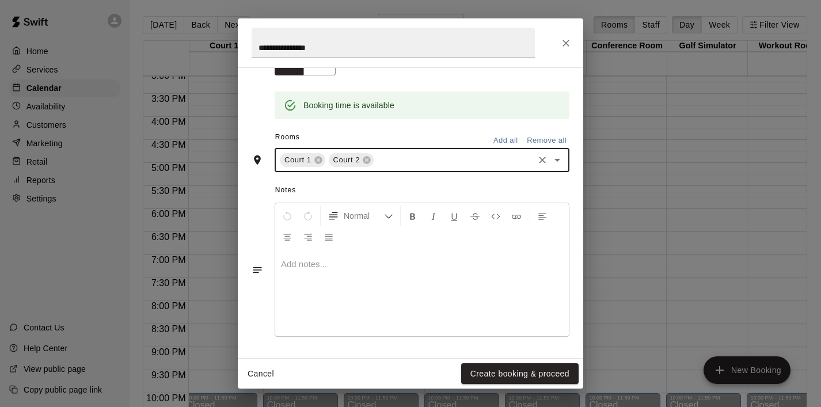
click at [555, 158] on icon "Open" at bounding box center [558, 160] width 14 height 14
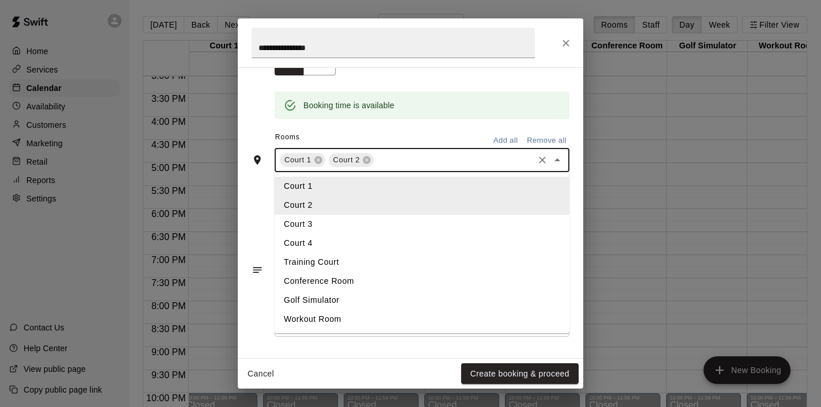
click at [440, 218] on li "Court 3" at bounding box center [422, 224] width 295 height 19
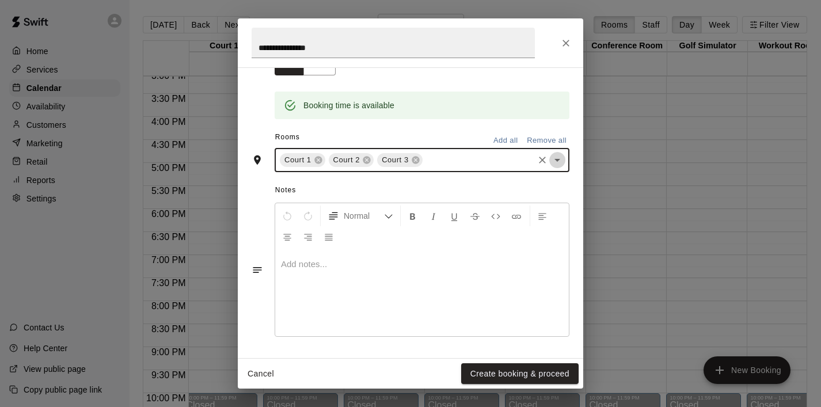
click at [562, 157] on icon "Open" at bounding box center [558, 160] width 14 height 14
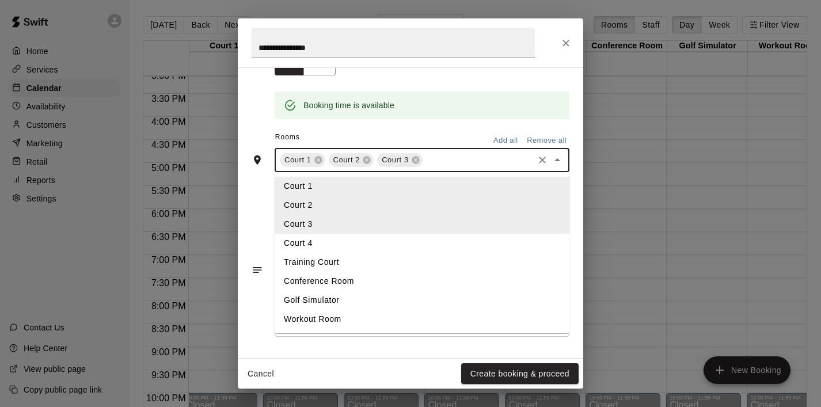
click at [407, 239] on li "Court 4" at bounding box center [422, 243] width 295 height 19
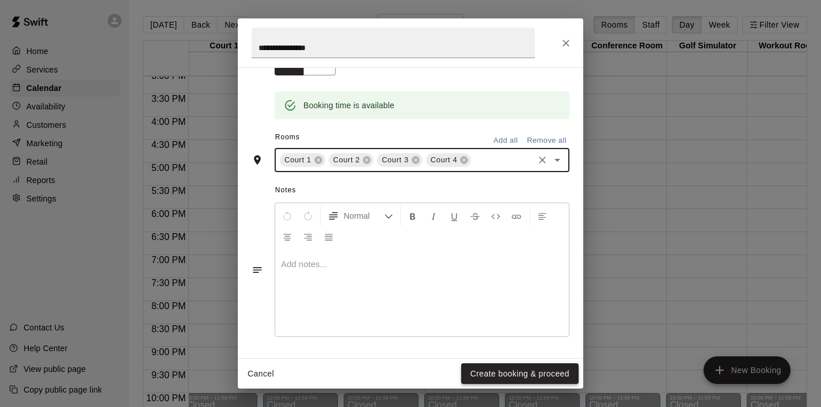
click at [495, 376] on button "Create booking & proceed" at bounding box center [520, 373] width 118 height 21
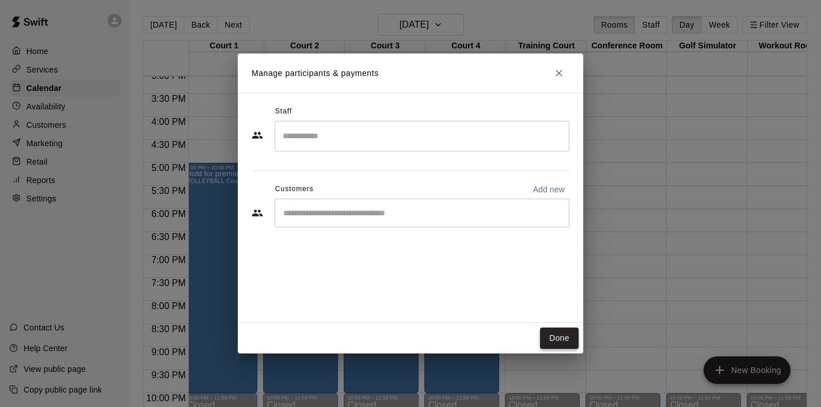
click at [564, 342] on button "Done" at bounding box center [559, 338] width 39 height 21
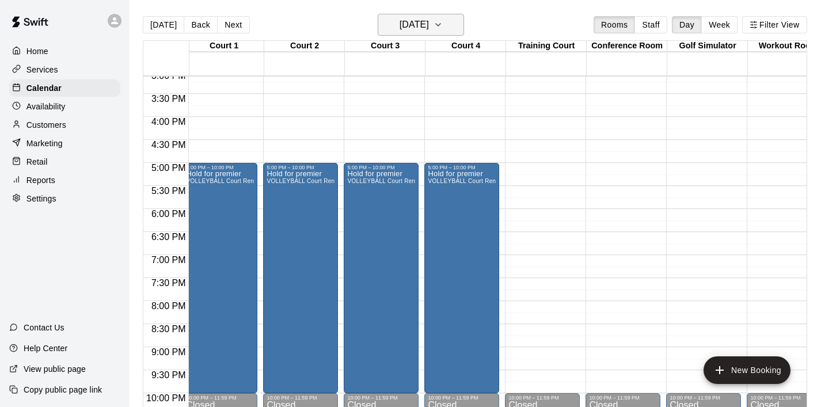
click at [443, 31] on icon "button" at bounding box center [438, 25] width 9 height 14
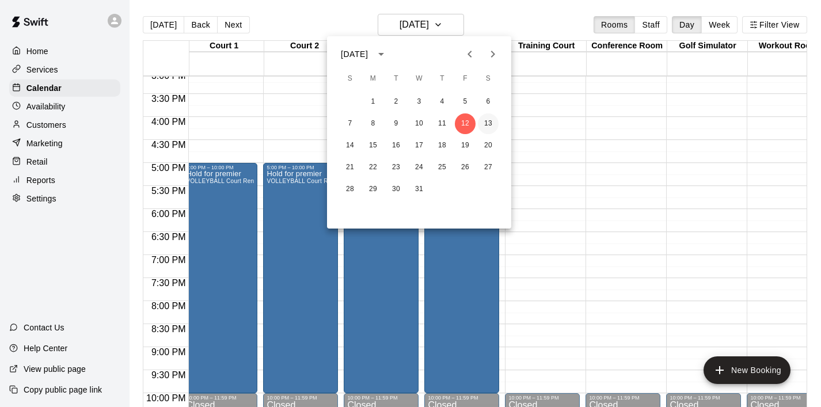
click at [489, 129] on button "13" at bounding box center [488, 123] width 21 height 21
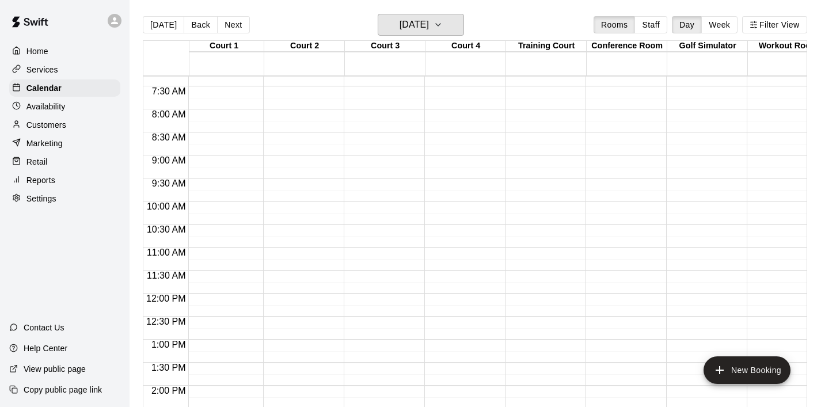
scroll to position [333, 6]
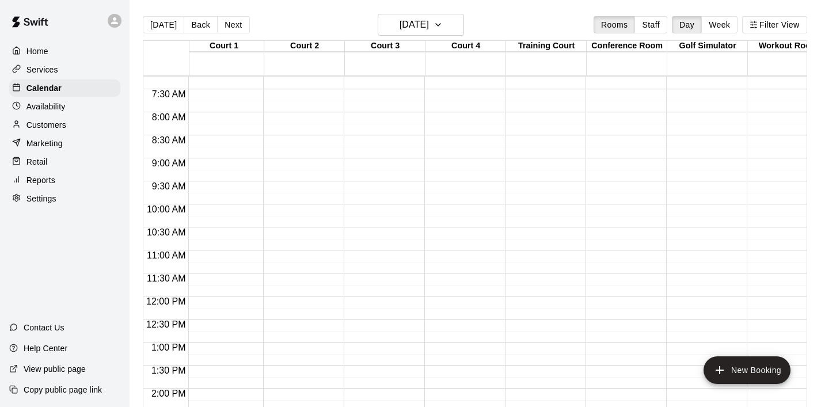
click at [256, 123] on div "12:00 AM – 6:00 AM Closed 5:00 PM – 10:00 PM NYS Club Invitational VOLLEYBALL C…" at bounding box center [220, 297] width 75 height 1106
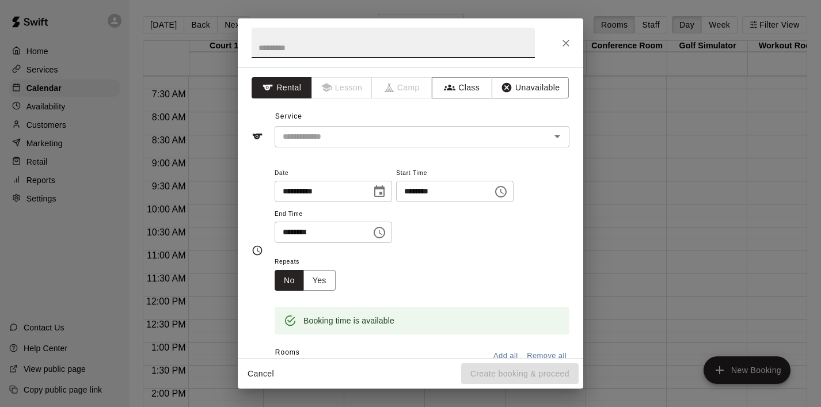
click at [386, 233] on icon "Choose time, selected time is 8:30 AM" at bounding box center [380, 233] width 14 height 14
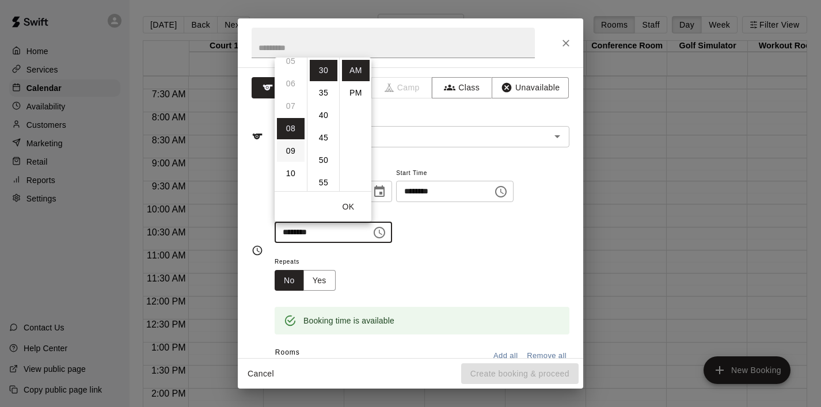
scroll to position [107, 0]
click at [353, 89] on li "PM" at bounding box center [356, 92] width 28 height 21
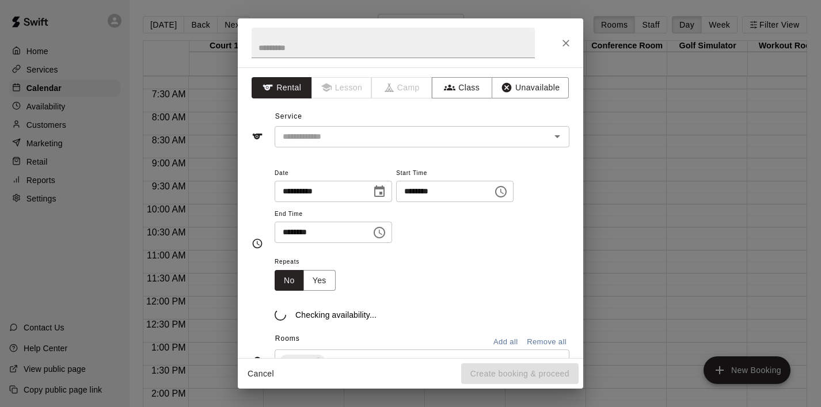
scroll to position [21, 0]
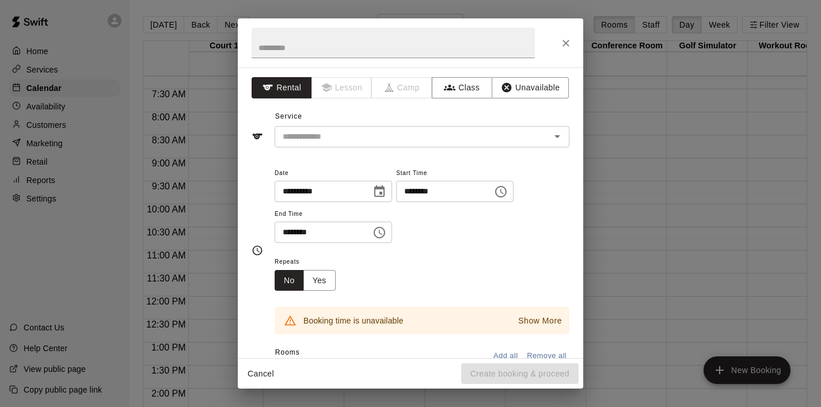
click at [391, 233] on button "Choose time, selected time is 8:30 PM" at bounding box center [379, 232] width 23 height 23
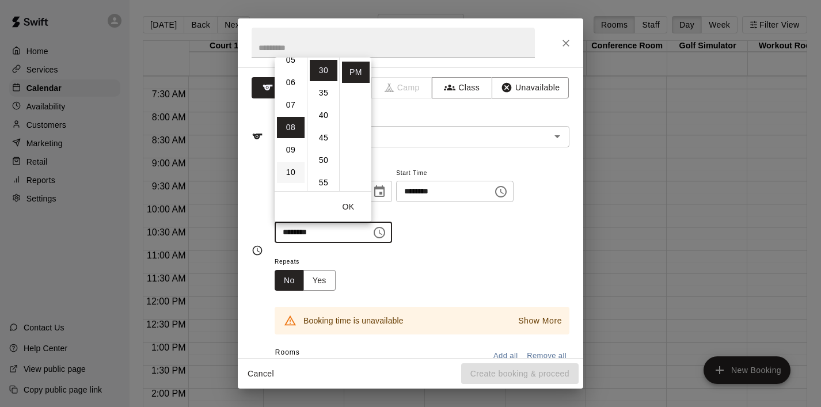
scroll to position [113, 0]
click at [289, 65] on li "05" at bounding box center [291, 69] width 28 height 21
click at [323, 75] on li "00" at bounding box center [324, 70] width 28 height 21
type input "********"
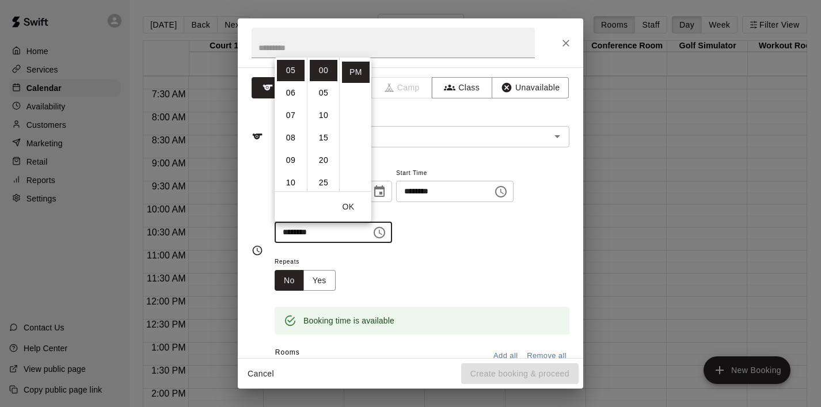
click at [352, 202] on button "OK" at bounding box center [348, 206] width 37 height 21
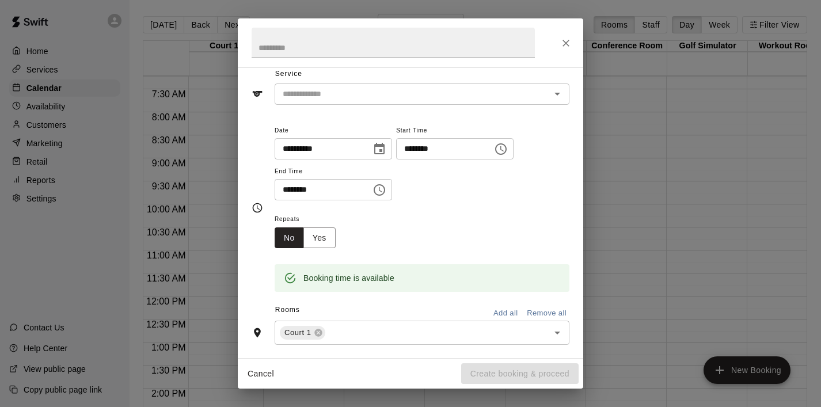
scroll to position [78, 0]
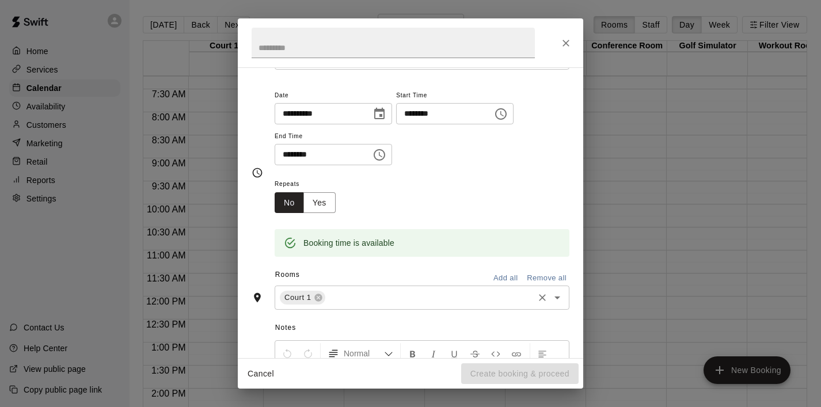
click at [560, 297] on icon "Open" at bounding box center [558, 298] width 14 height 14
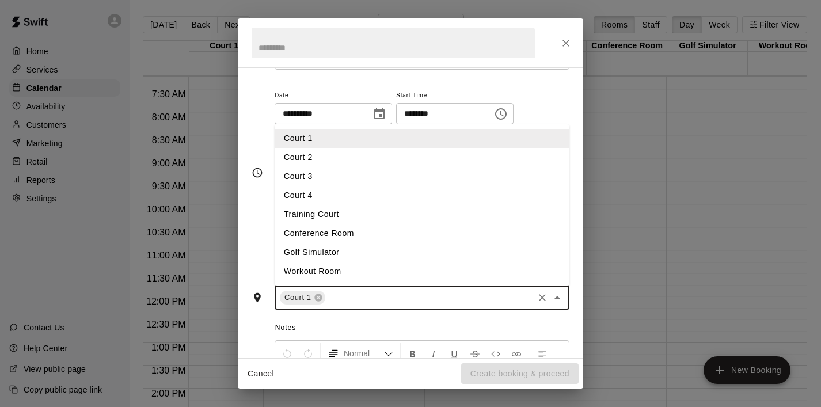
click at [458, 163] on li "Court 2" at bounding box center [422, 157] width 295 height 19
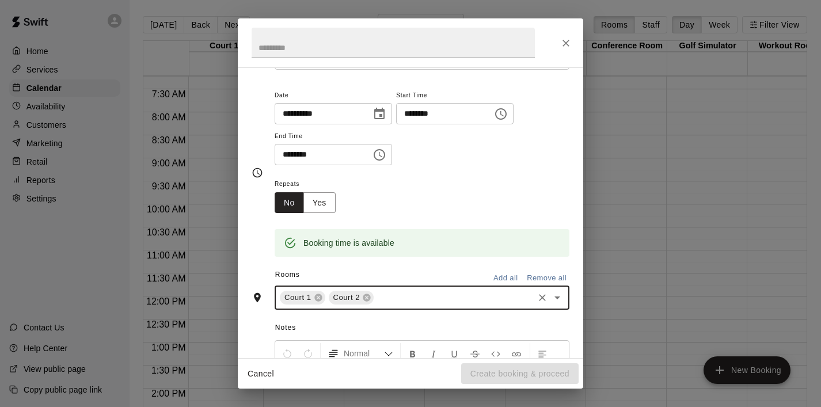
click at [555, 295] on icon "Open" at bounding box center [558, 298] width 14 height 14
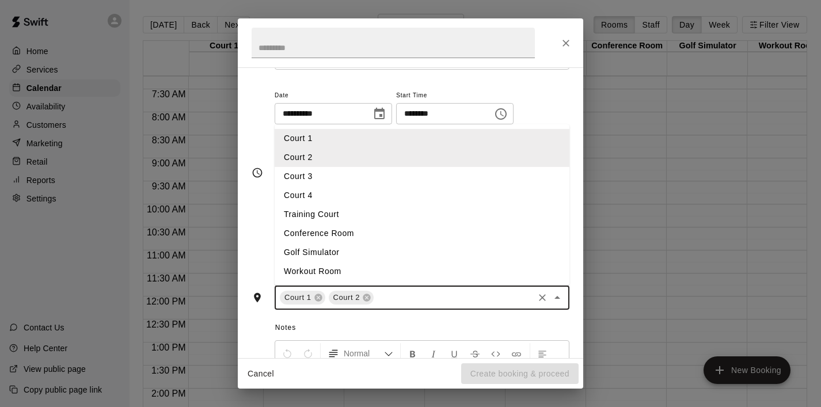
click at [428, 181] on li "Court 3" at bounding box center [422, 176] width 295 height 19
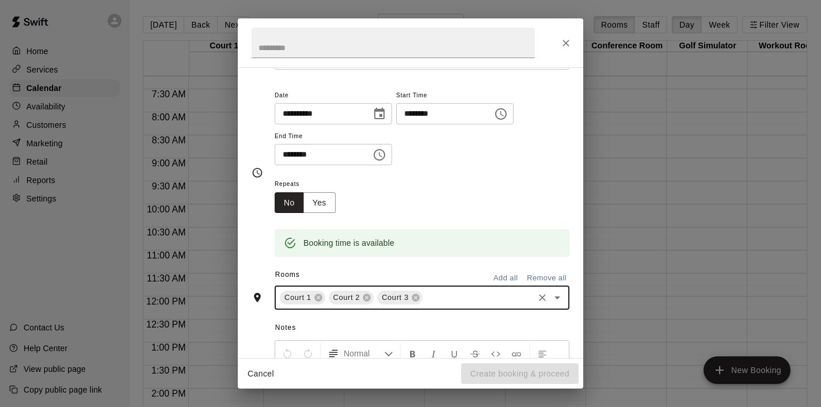
click at [561, 307] on div "Court 1 Court 2 Court 3 ​" at bounding box center [422, 298] width 295 height 24
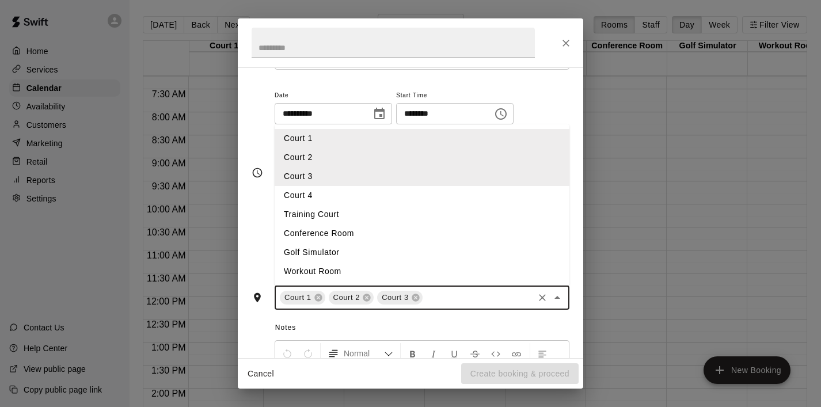
click at [443, 197] on li "Court 4" at bounding box center [422, 195] width 295 height 19
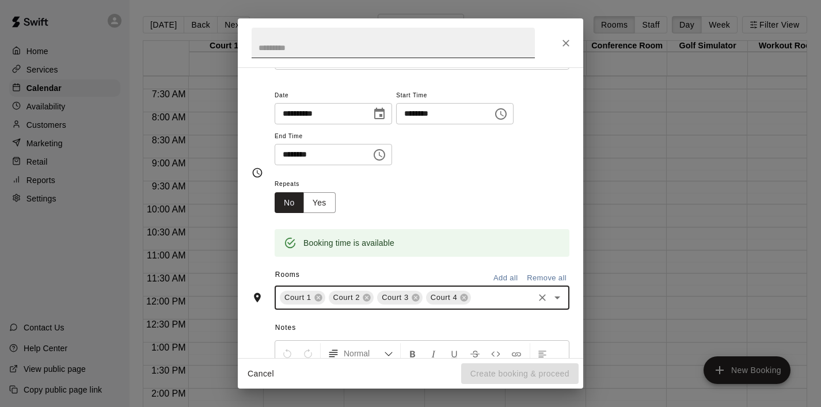
click at [360, 40] on input "text" at bounding box center [393, 43] width 283 height 31
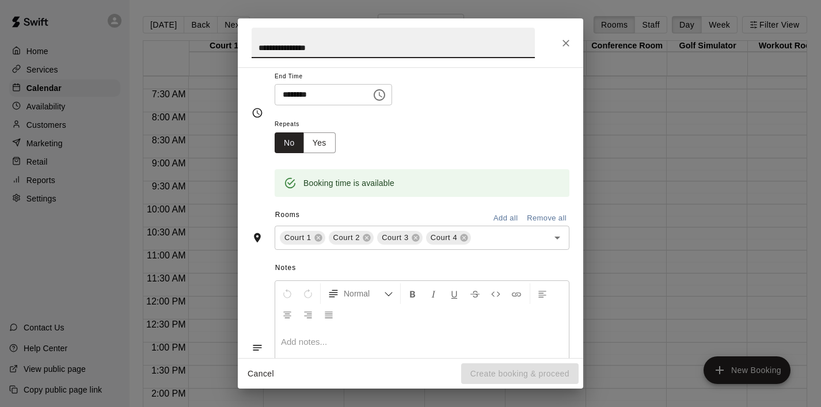
scroll to position [0, 0]
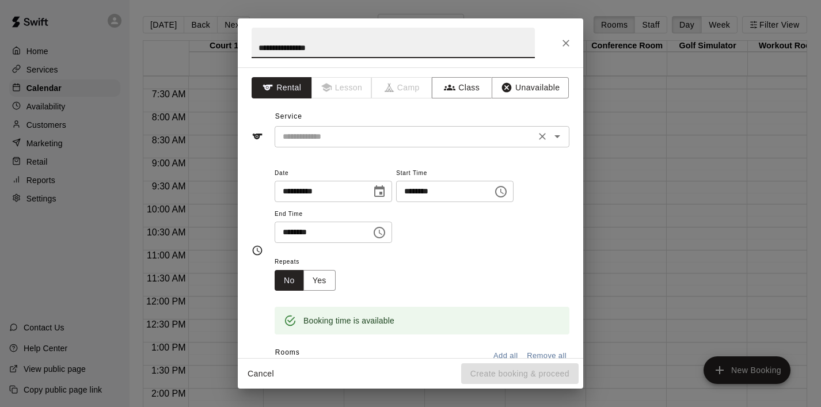
type input "**********"
click at [393, 137] on input "text" at bounding box center [405, 137] width 254 height 14
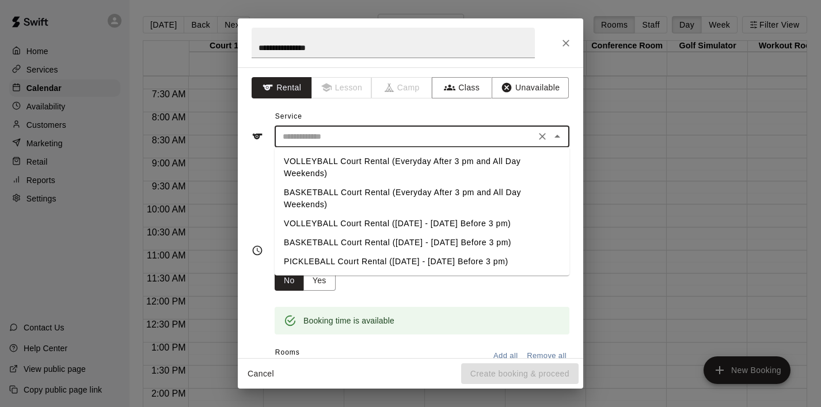
click at [399, 156] on li "VOLLEYBALL Court Rental (Everyday After 3 pm and All Day Weekends)" at bounding box center [422, 167] width 295 height 31
type input "**********"
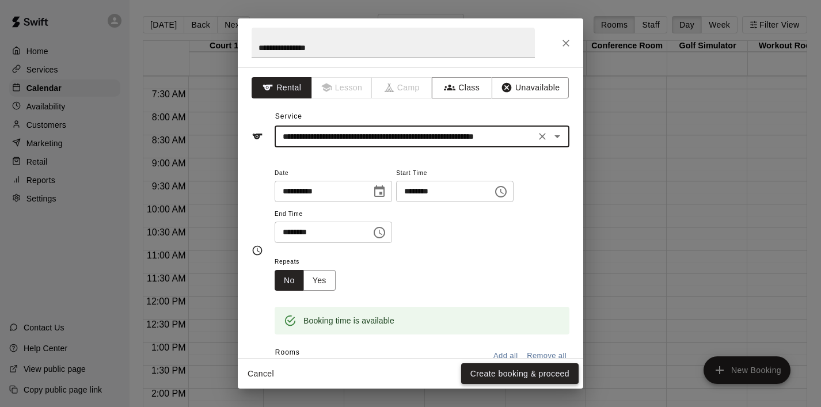
click at [493, 373] on button "Create booking & proceed" at bounding box center [520, 373] width 118 height 21
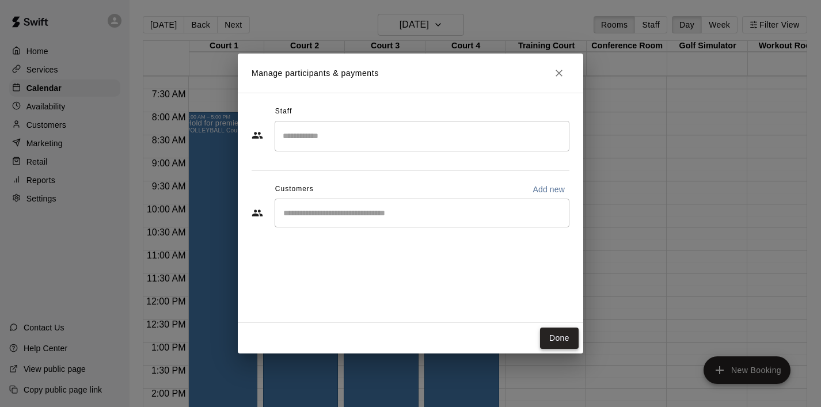
click at [571, 340] on button "Done" at bounding box center [559, 338] width 39 height 21
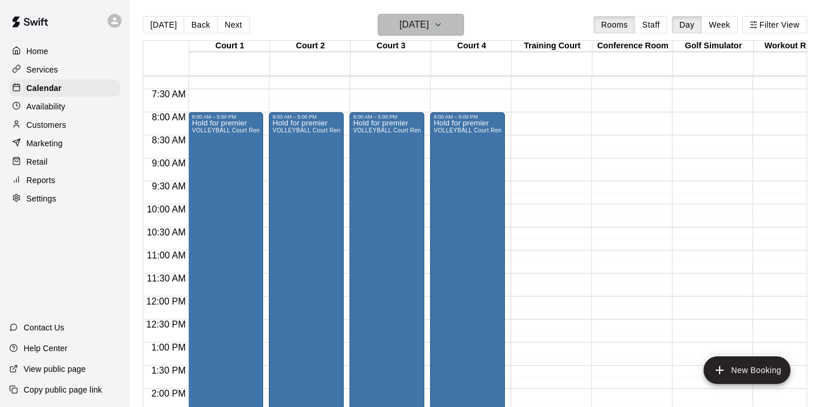
click at [441, 25] on icon "button" at bounding box center [438, 25] width 5 height 2
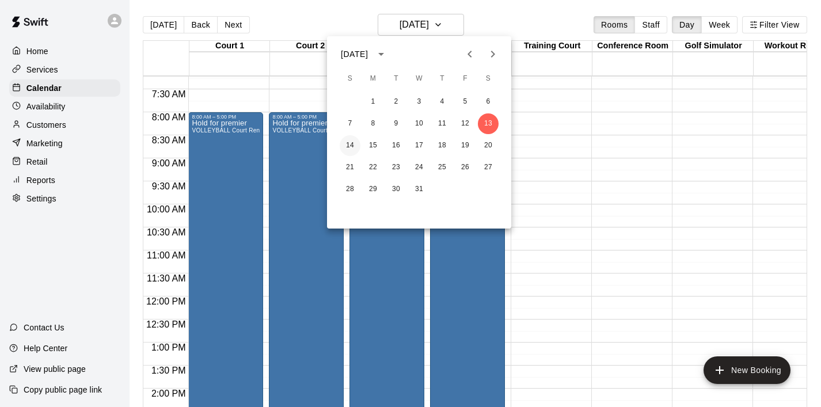
click at [351, 142] on button "14" at bounding box center [350, 145] width 21 height 21
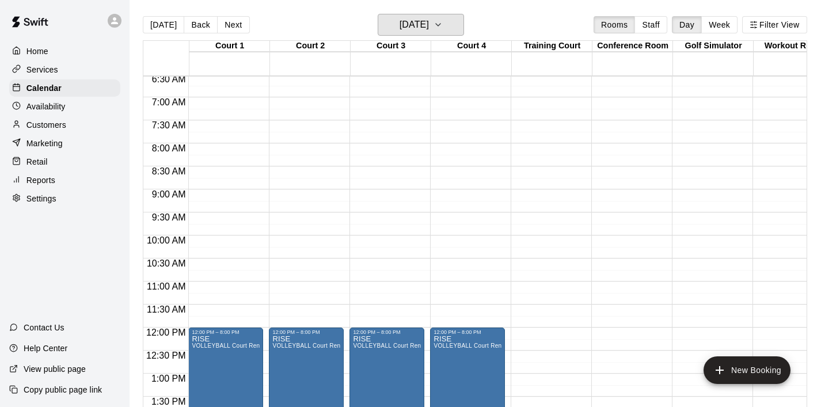
scroll to position [241, 0]
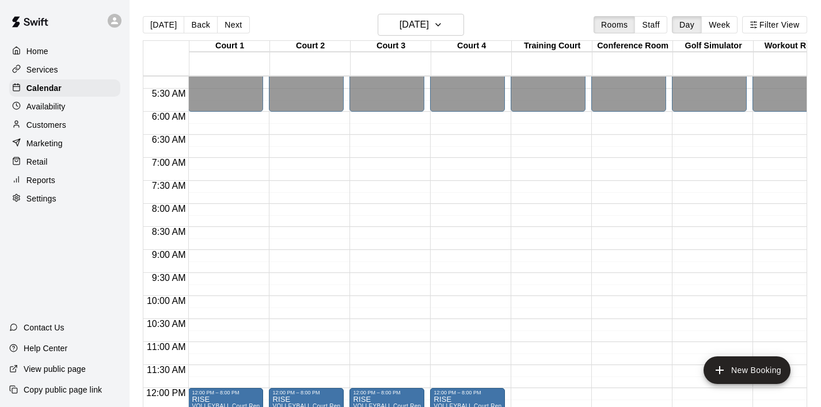
click at [239, 165] on div "12:00 AM – 6:00 AM Closed 12:00 PM – 8:00 PM RISE VOLLEYBALL Court Rental (Ever…" at bounding box center [225, 388] width 75 height 1106
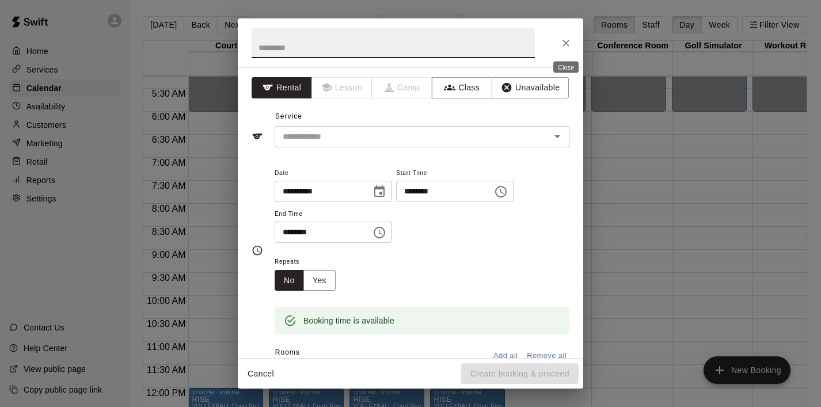
click at [568, 46] on icon "Close" at bounding box center [566, 43] width 12 height 12
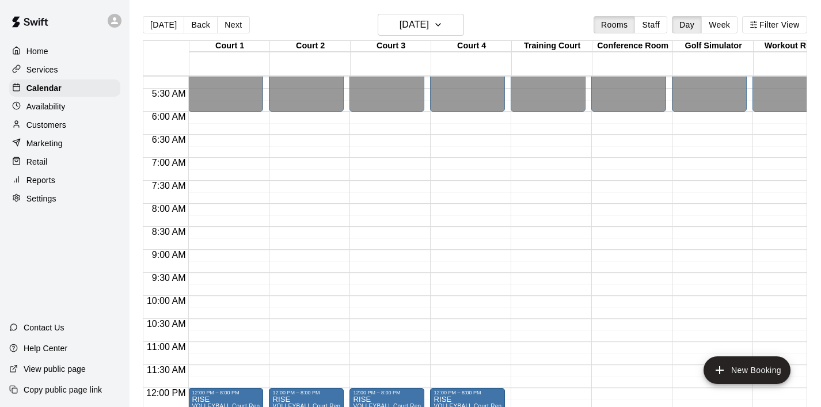
click at [242, 216] on div "12:00 AM – 6:00 AM Closed 12:00 PM – 8:00 PM RISE VOLLEYBALL Court Rental (Ever…" at bounding box center [225, 388] width 75 height 1106
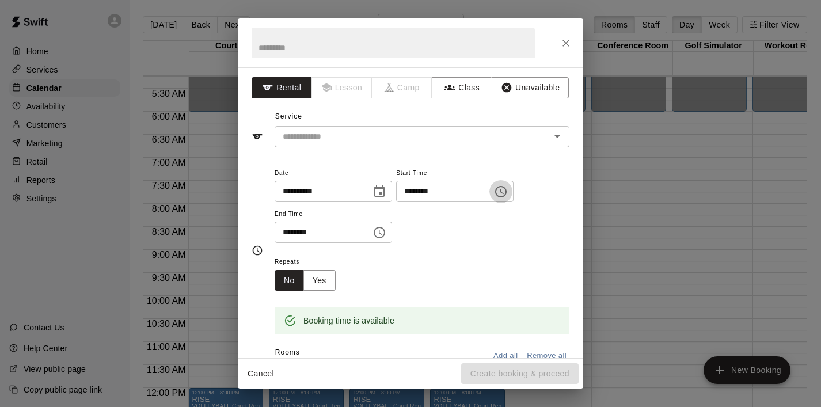
click at [505, 190] on icon "Choose time, selected time is 8:15 AM" at bounding box center [501, 192] width 14 height 14
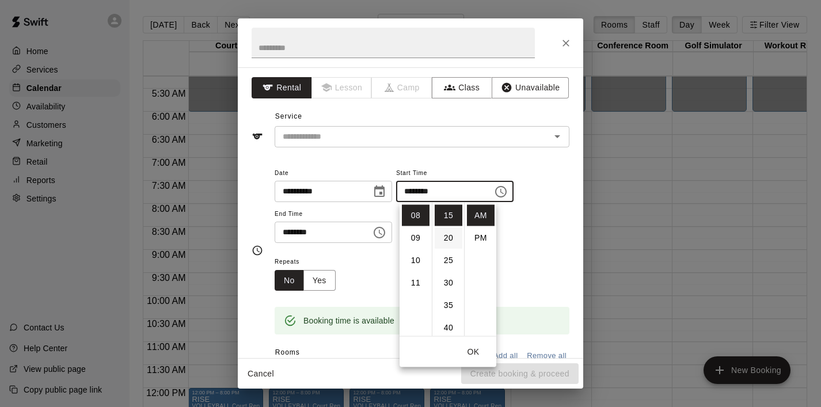
scroll to position [0, 0]
click at [449, 218] on li "00" at bounding box center [449, 215] width 28 height 21
type input "********"
click at [473, 348] on button "OK" at bounding box center [473, 352] width 37 height 21
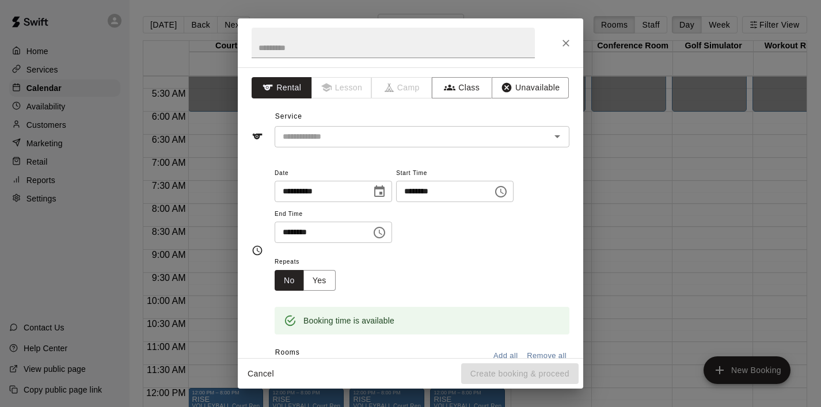
click at [382, 230] on icon "Choose time, selected time is 8:45 AM" at bounding box center [380, 232] width 3 height 5
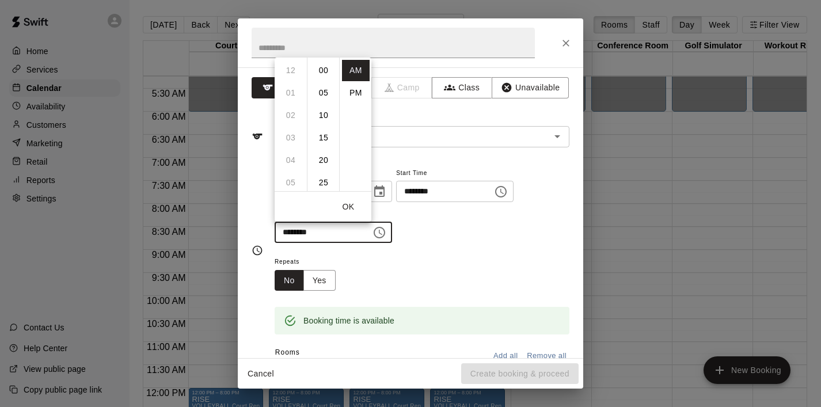
scroll to position [202, 0]
click at [353, 87] on li "PM" at bounding box center [356, 92] width 28 height 21
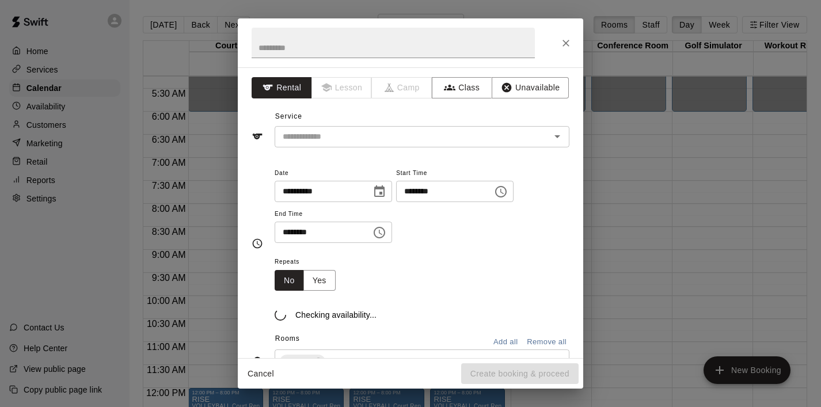
scroll to position [21, 0]
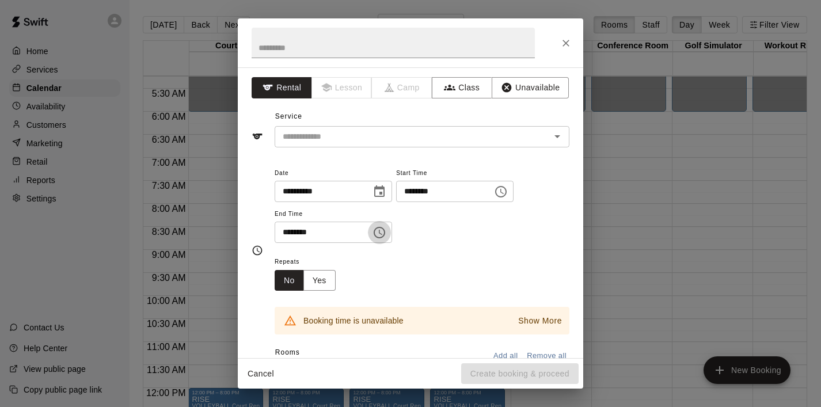
click at [374, 233] on button "Choose time, selected time is 8:45 PM" at bounding box center [379, 232] width 23 height 23
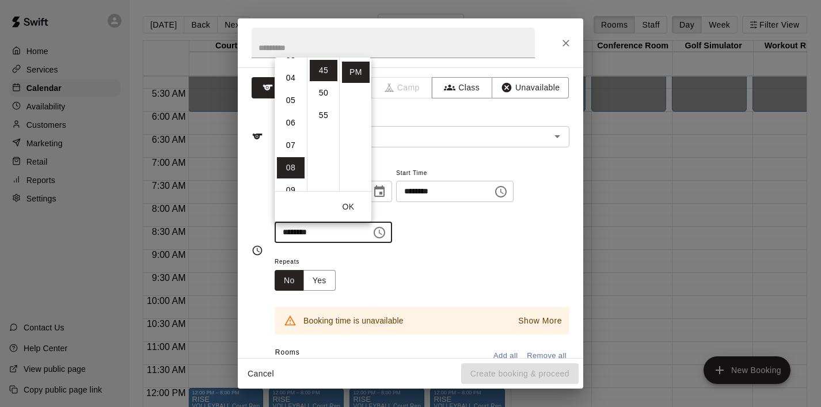
scroll to position [0, 0]
click at [293, 70] on li "12" at bounding box center [291, 70] width 28 height 21
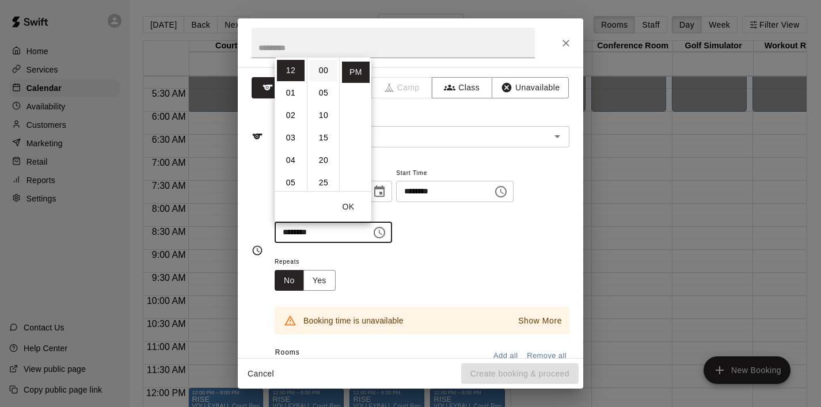
click at [325, 70] on li "00" at bounding box center [324, 70] width 28 height 21
type input "********"
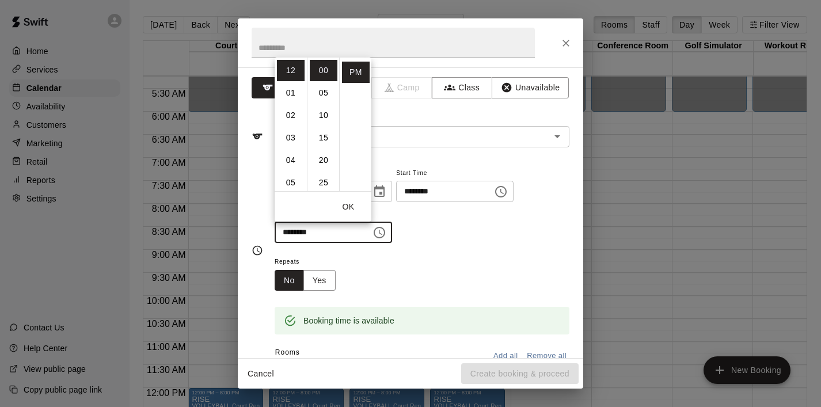
click at [346, 204] on button "OK" at bounding box center [348, 206] width 37 height 21
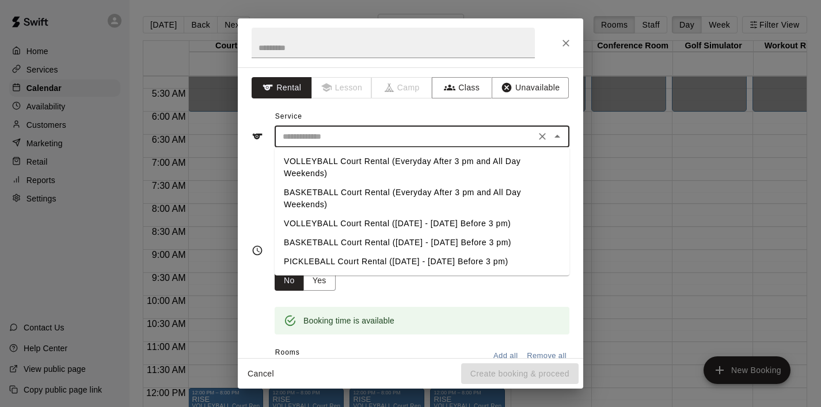
click at [420, 142] on input "text" at bounding box center [405, 137] width 254 height 14
click at [423, 159] on li "VOLLEYBALL Court Rental (Everyday After 3 pm and All Day Weekends)" at bounding box center [422, 167] width 295 height 31
type input "**********"
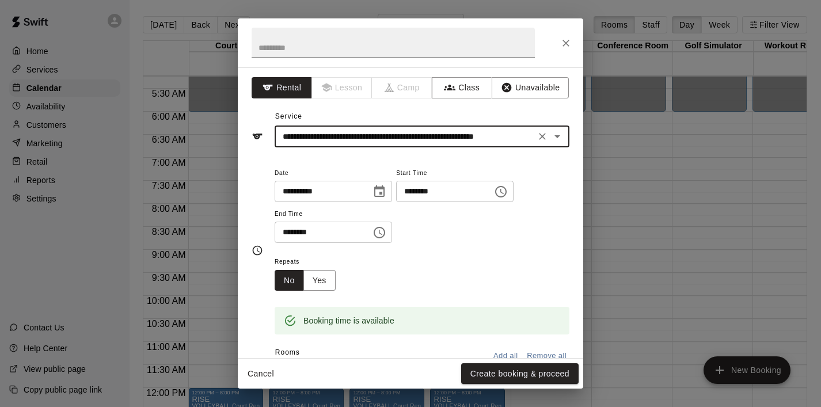
click at [290, 43] on input "text" at bounding box center [393, 43] width 283 height 31
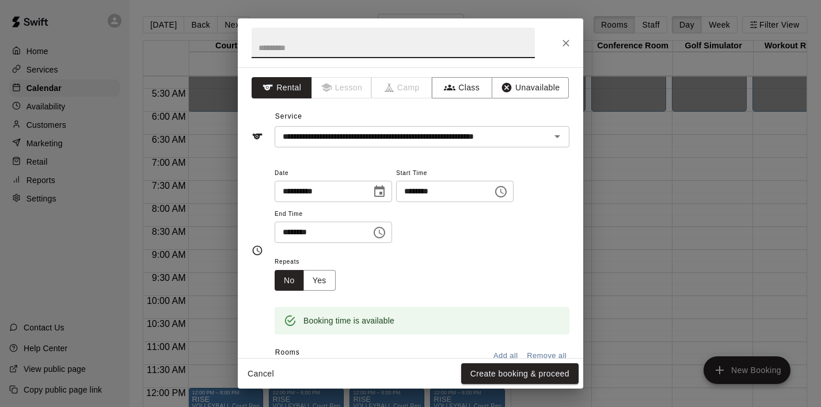
type input "*"
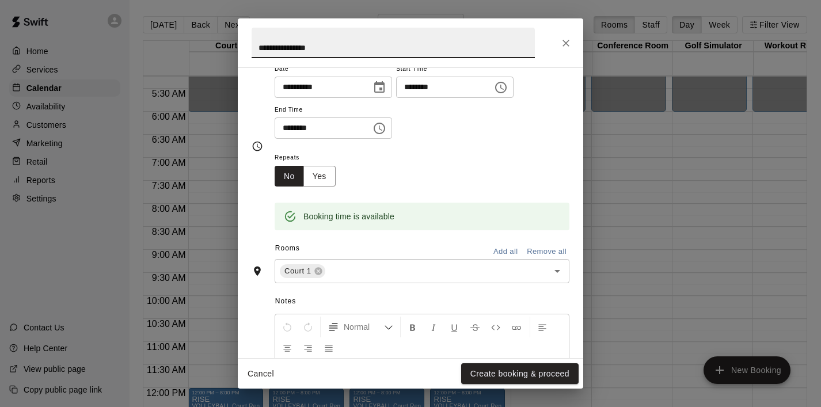
scroll to position [123, 0]
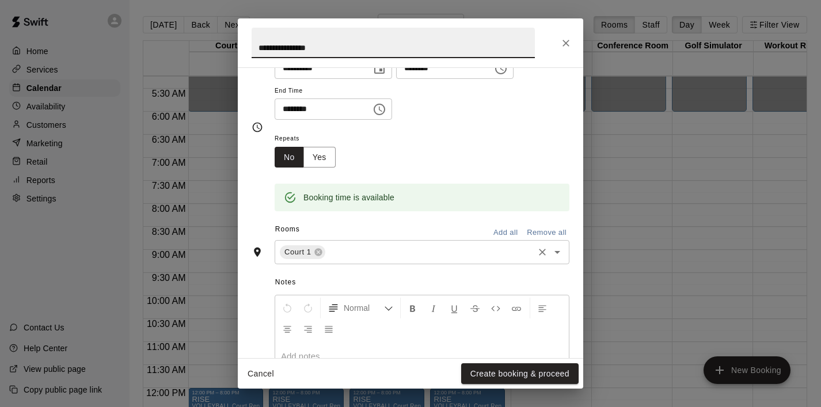
click at [556, 261] on div "Court 1 ​" at bounding box center [422, 252] width 295 height 24
type input "**********"
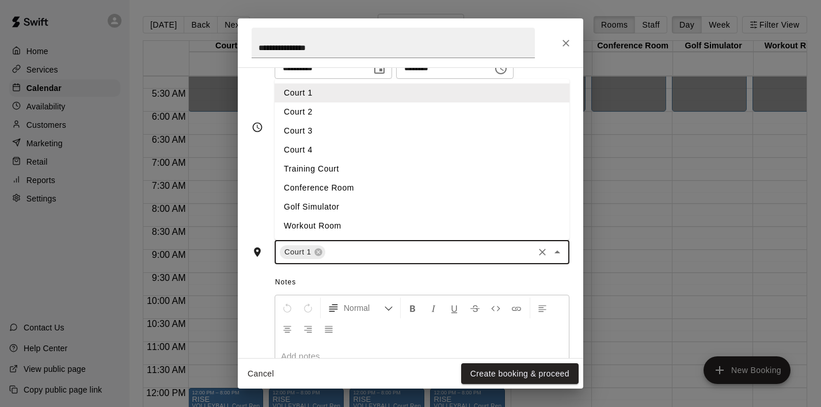
click at [384, 119] on li "Court 2" at bounding box center [422, 112] width 295 height 19
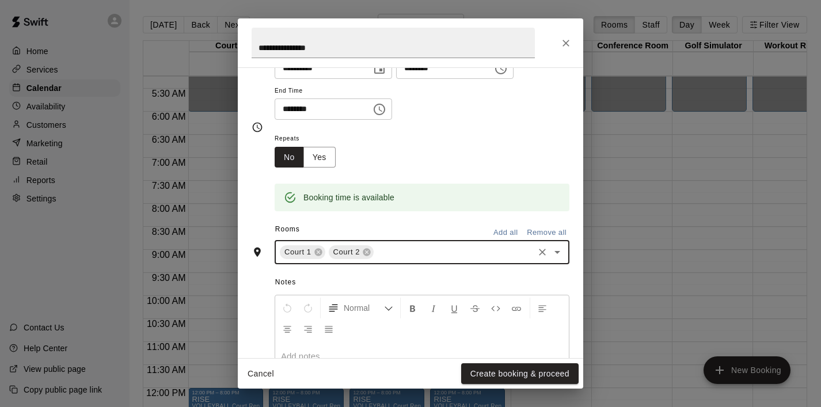
click at [557, 253] on icon "Open" at bounding box center [558, 252] width 6 height 3
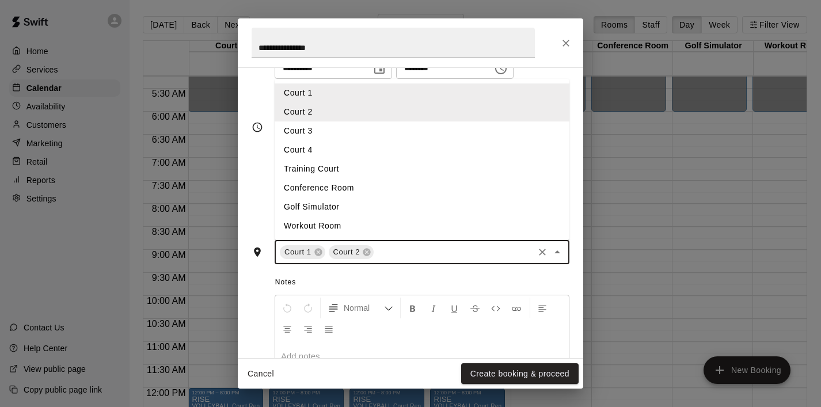
click at [425, 133] on li "Court 3" at bounding box center [422, 131] width 295 height 19
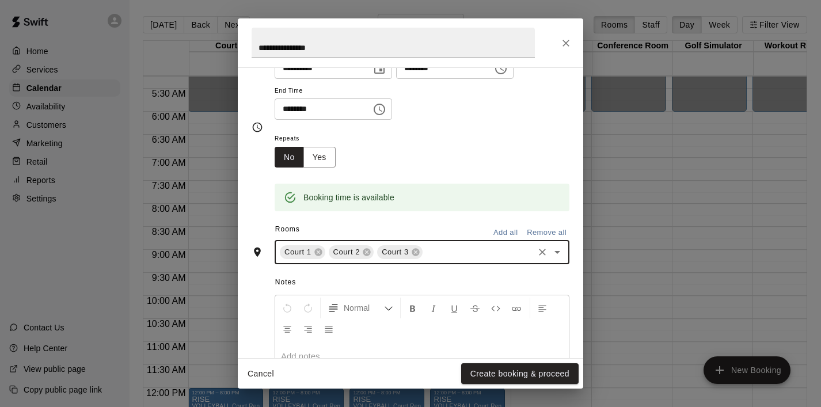
click at [561, 256] on icon "Open" at bounding box center [558, 252] width 14 height 14
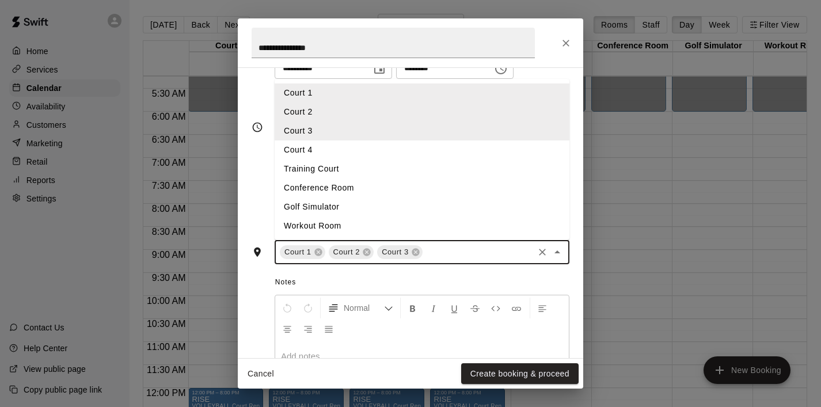
click at [406, 147] on li "Court 4" at bounding box center [422, 150] width 295 height 19
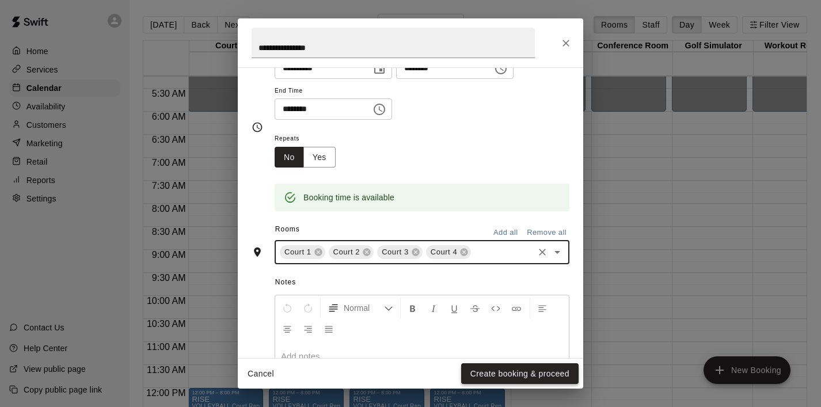
click at [496, 370] on button "Create booking & proceed" at bounding box center [520, 373] width 118 height 21
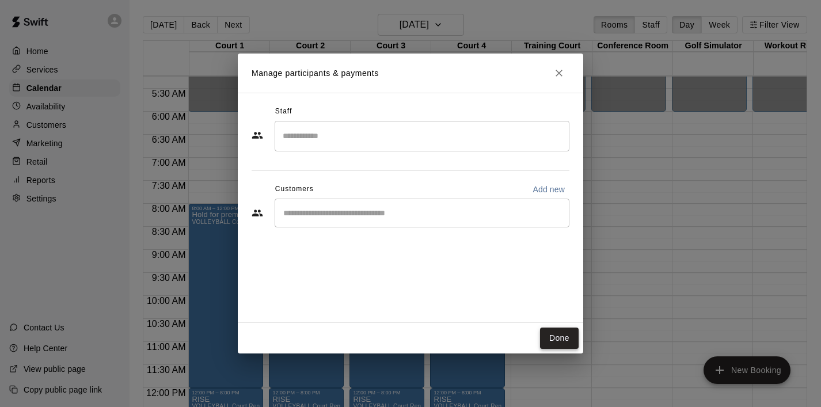
click at [551, 341] on button "Done" at bounding box center [559, 338] width 39 height 21
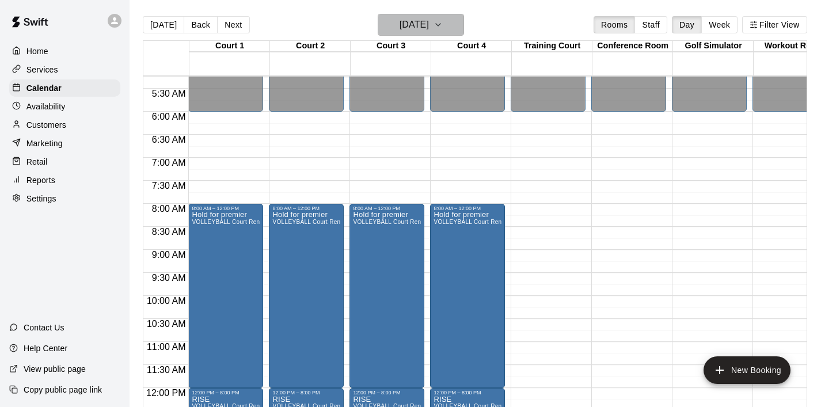
click at [443, 28] on icon "button" at bounding box center [438, 25] width 9 height 14
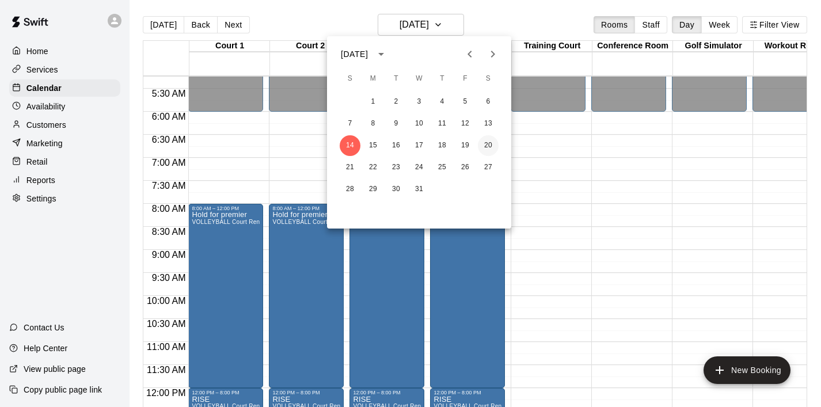
click at [488, 145] on button "20" at bounding box center [488, 145] width 21 height 21
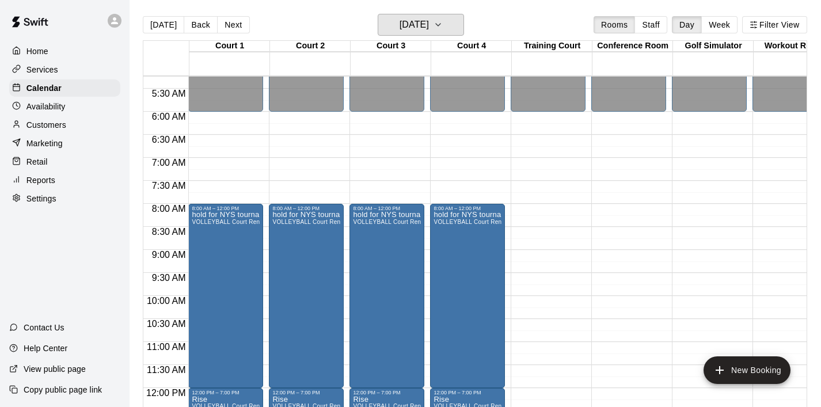
scroll to position [261, 0]
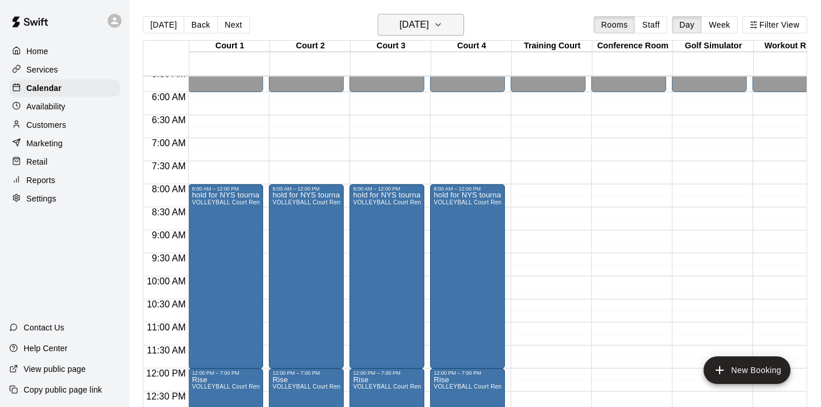
click at [443, 25] on icon "button" at bounding box center [438, 25] width 9 height 14
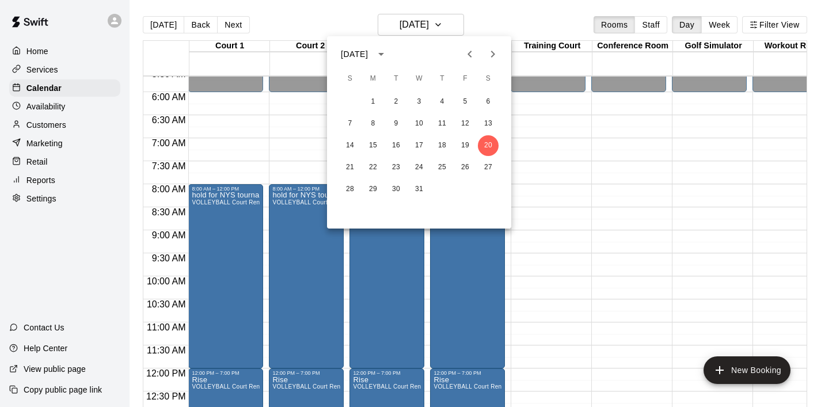
click at [584, 150] on div at bounding box center [410, 203] width 821 height 407
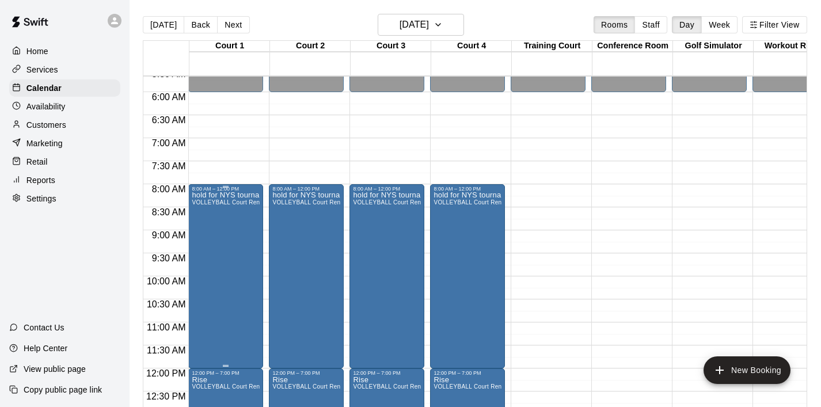
click at [245, 235] on div "hold for NYS tournament VOLLEYBALL Court Rental (Everyday After 3 pm and All Da…" at bounding box center [226, 395] width 68 height 407
click at [204, 206] on icon "edit" at bounding box center [204, 204] width 14 height 14
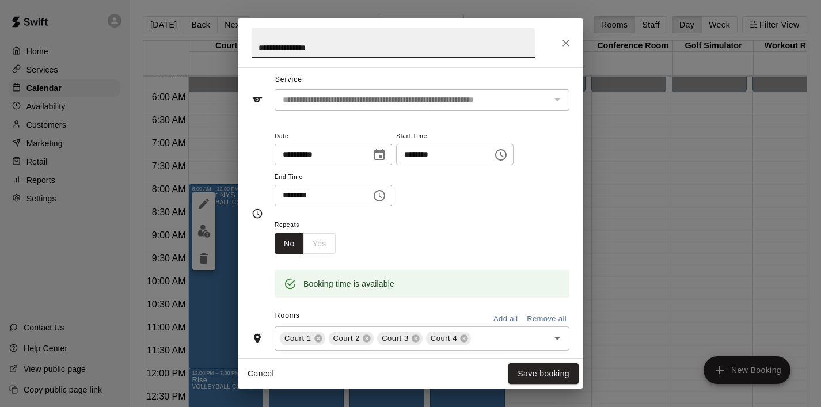
scroll to position [39, 0]
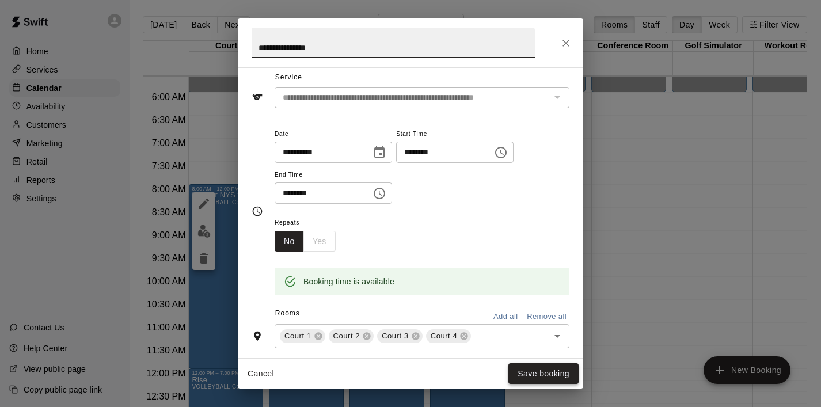
type input "**********"
click at [559, 376] on button "Save booking" at bounding box center [544, 373] width 70 height 21
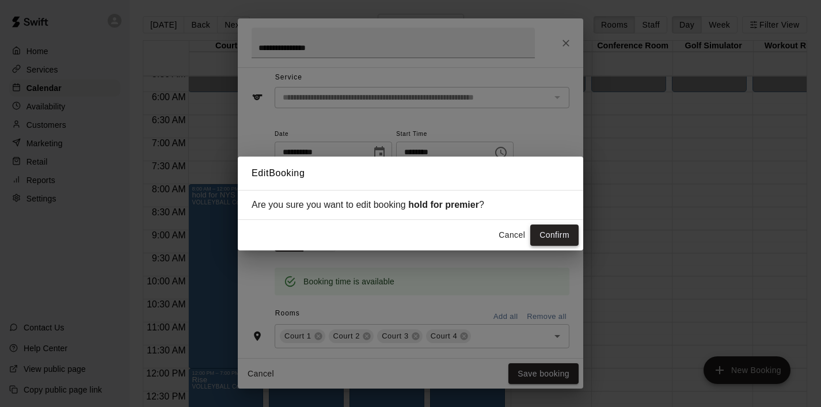
click at [556, 241] on button "Confirm" at bounding box center [554, 235] width 48 height 21
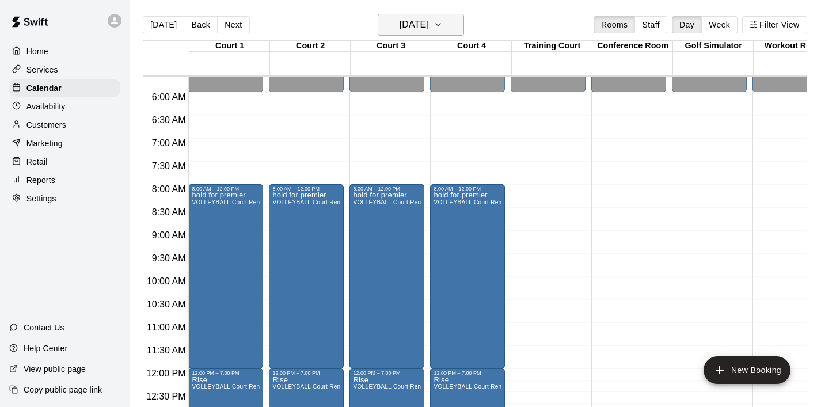
click at [443, 22] on icon "button" at bounding box center [438, 25] width 9 height 14
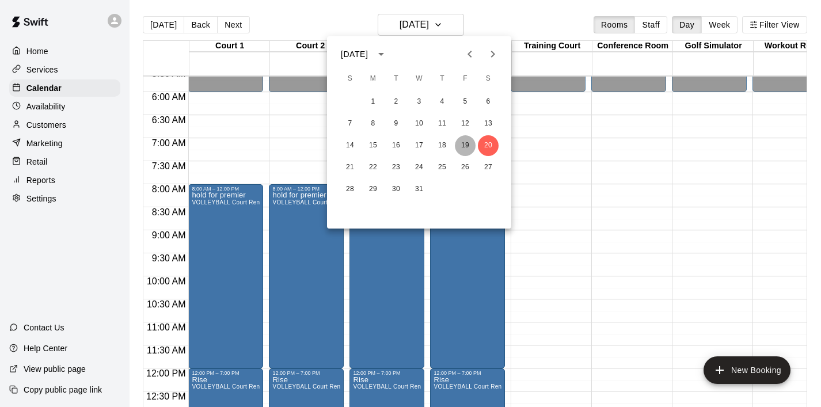
click at [467, 142] on button "19" at bounding box center [465, 145] width 21 height 21
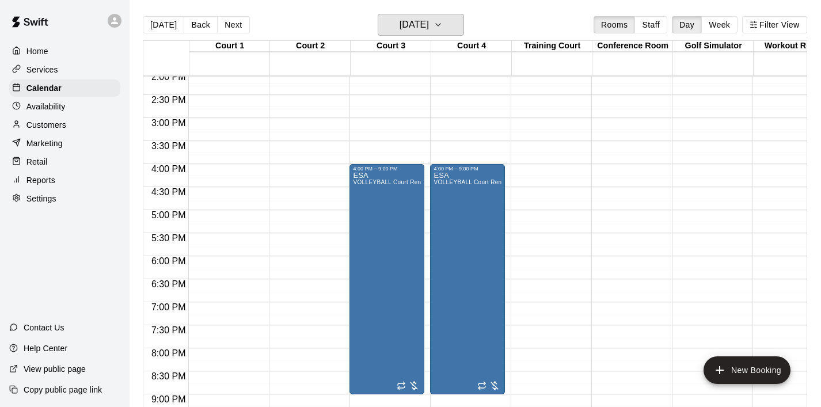
scroll to position [650, 0]
click at [384, 253] on div "ESA VOLLEYBALL Court Rental (Everyday After 3 pm and All Day Weekends)" at bounding box center [387, 374] width 68 height 407
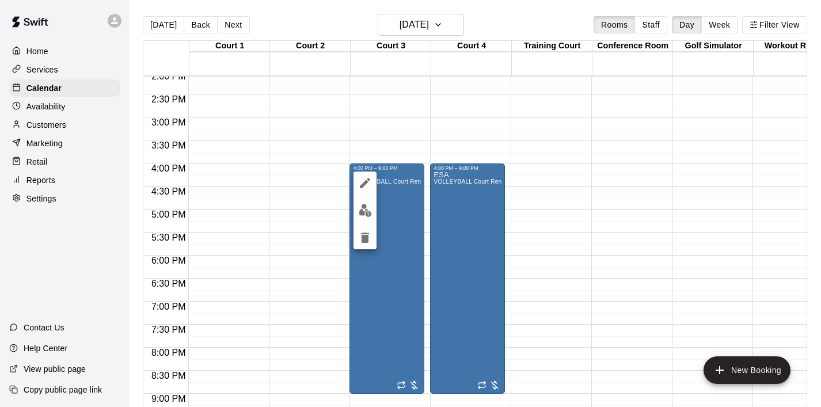
click at [370, 245] on button "delete" at bounding box center [365, 237] width 23 height 23
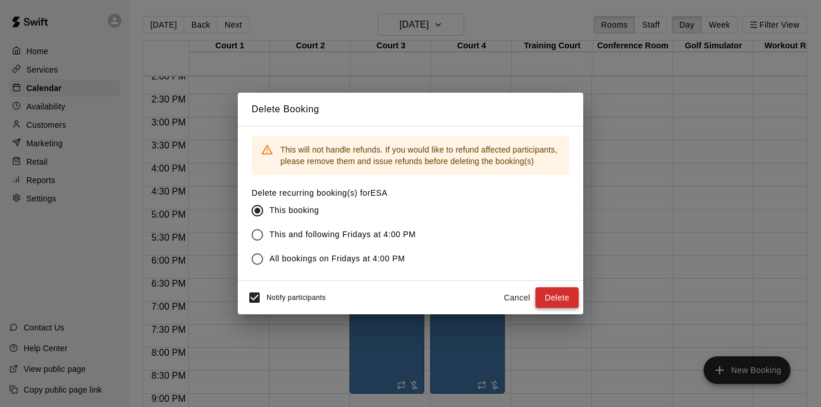
click at [558, 295] on button "Delete" at bounding box center [557, 297] width 43 height 21
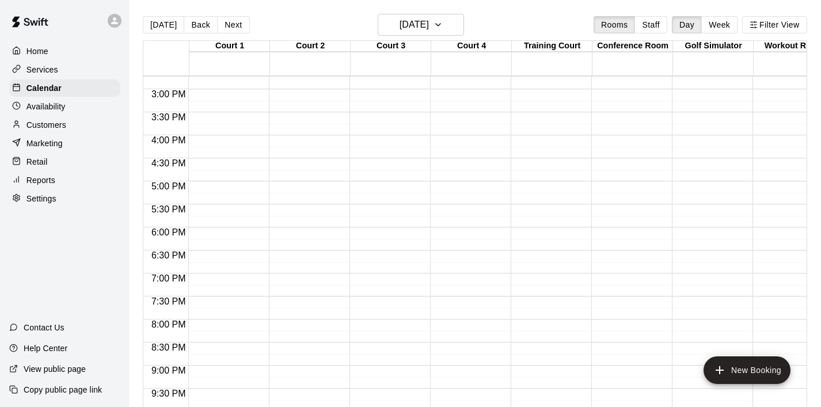
scroll to position [681, 0]
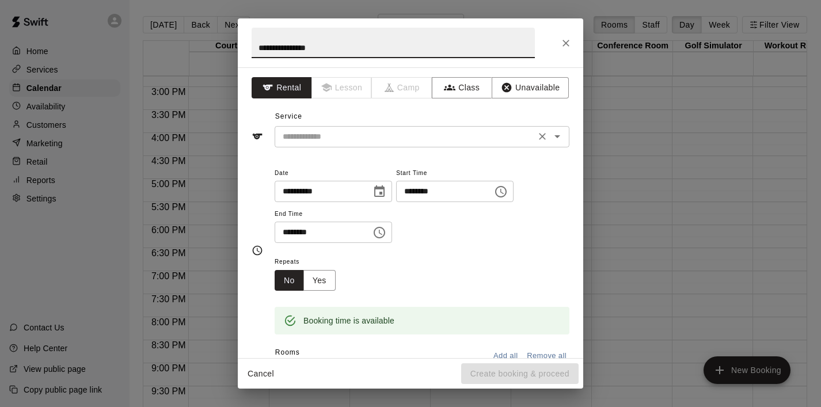
type input "**********"
click at [435, 136] on input "text" at bounding box center [405, 137] width 254 height 14
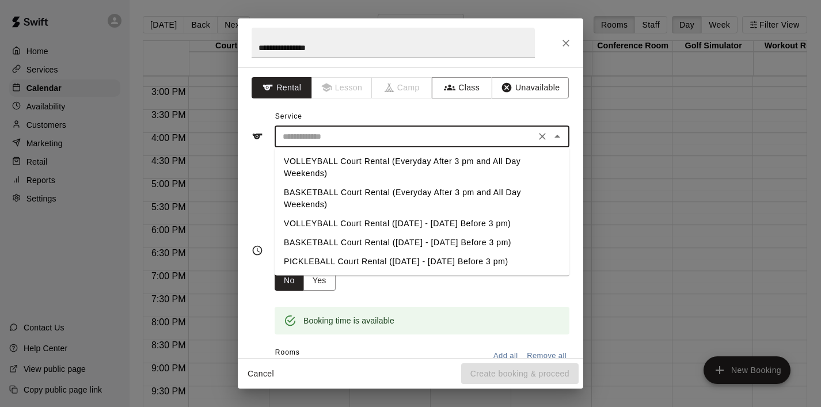
click at [431, 158] on li "VOLLEYBALL Court Rental (Everyday After 3 pm and All Day Weekends)" at bounding box center [422, 167] width 295 height 31
type input "**********"
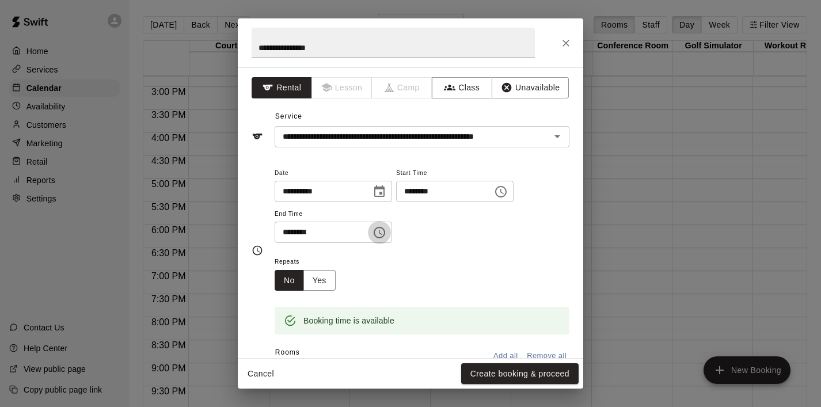
click at [382, 229] on icon "Choose time, selected time is 5:30 PM" at bounding box center [380, 233] width 14 height 14
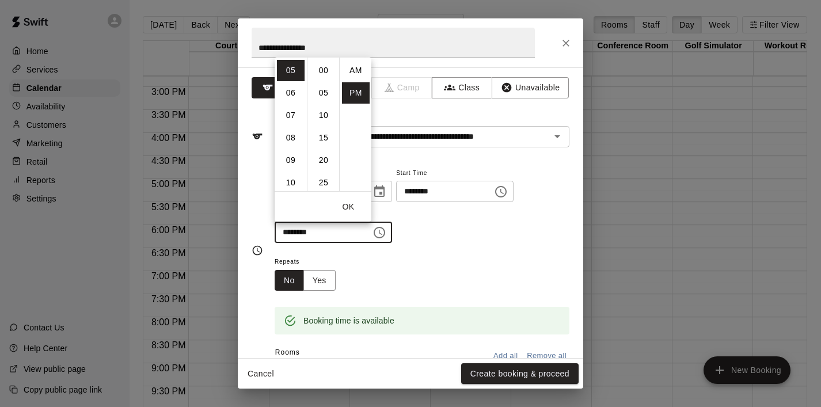
scroll to position [21, 0]
click at [288, 183] on li "10" at bounding box center [291, 182] width 28 height 21
click at [324, 70] on li "00" at bounding box center [324, 70] width 28 height 21
type input "********"
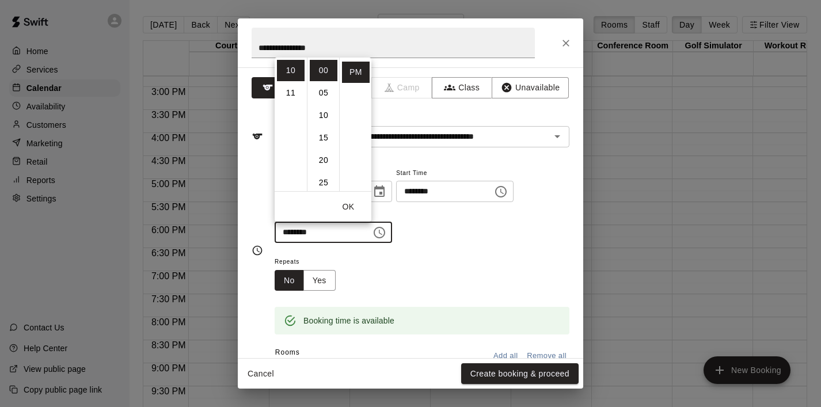
click at [353, 199] on button "OK" at bounding box center [348, 206] width 37 height 21
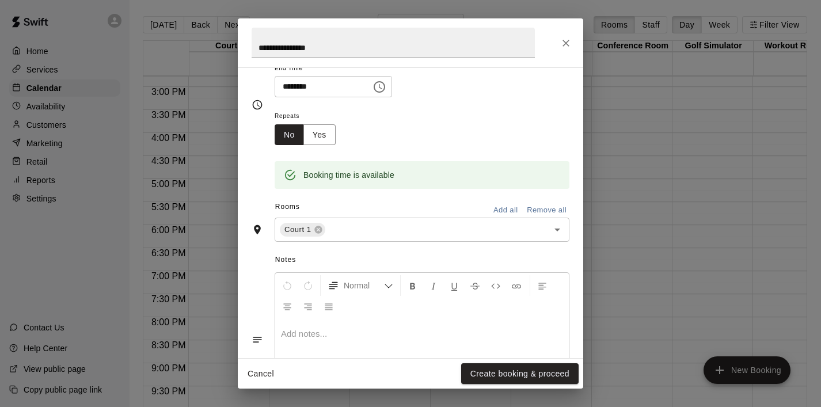
scroll to position [154, 0]
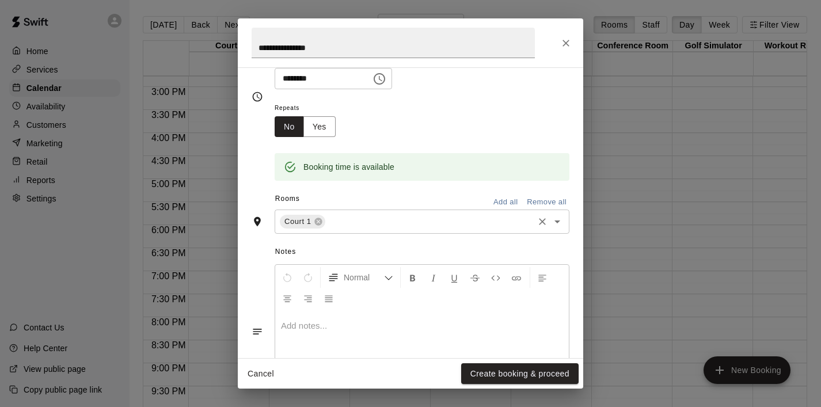
click at [559, 223] on icon "Open" at bounding box center [558, 222] width 14 height 14
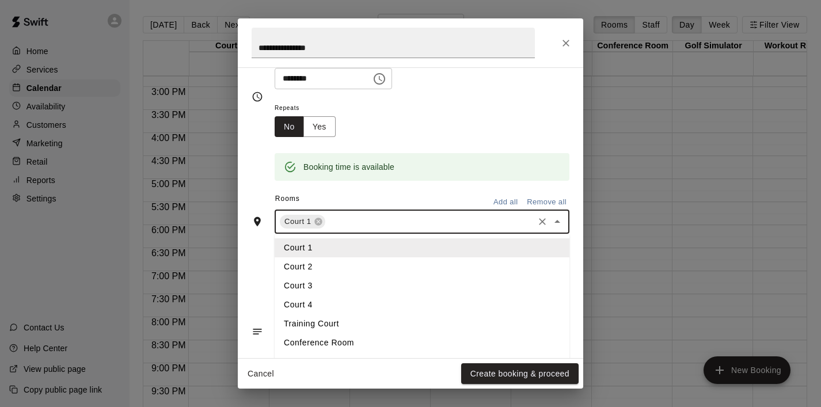
click at [388, 271] on li "Court 2" at bounding box center [422, 266] width 295 height 19
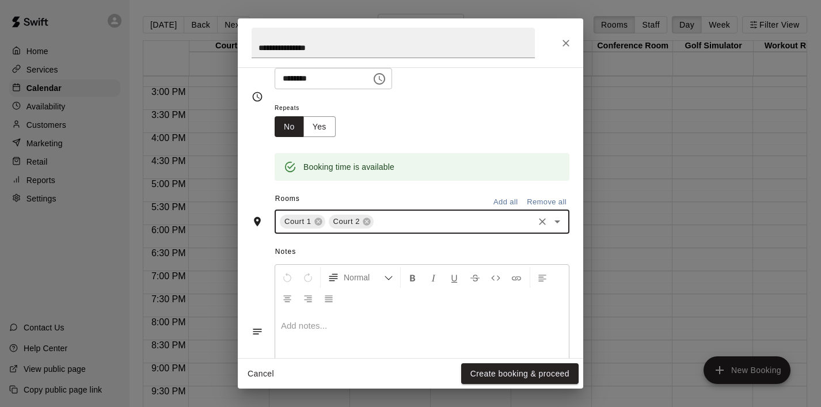
click at [559, 226] on icon "Open" at bounding box center [558, 222] width 14 height 14
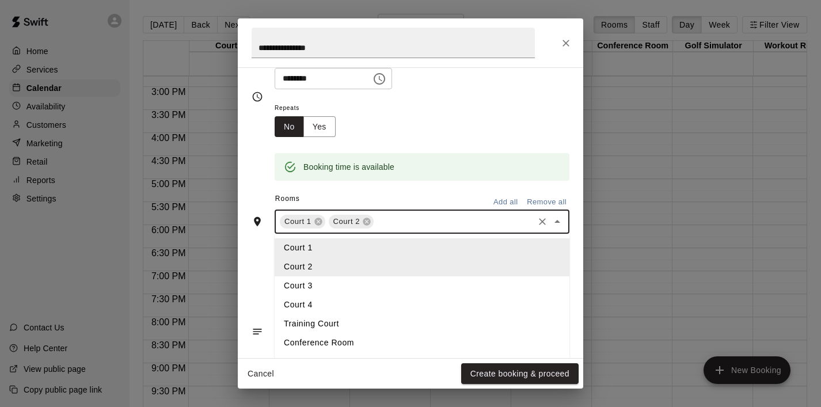
click at [433, 280] on li "Court 3" at bounding box center [422, 285] width 295 height 19
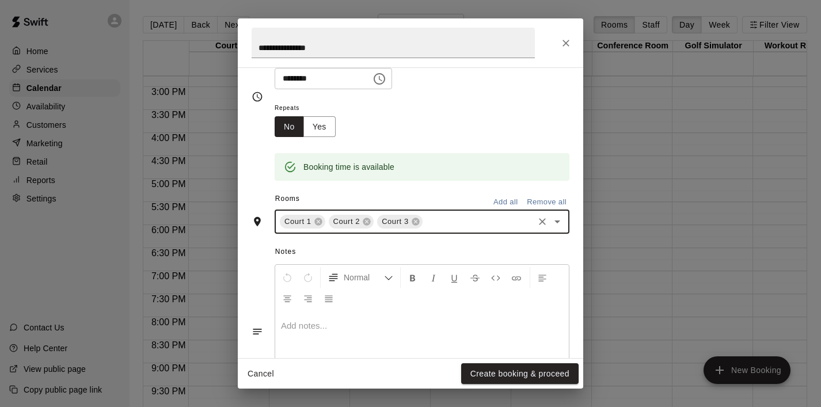
click at [557, 226] on icon "Open" at bounding box center [558, 222] width 14 height 14
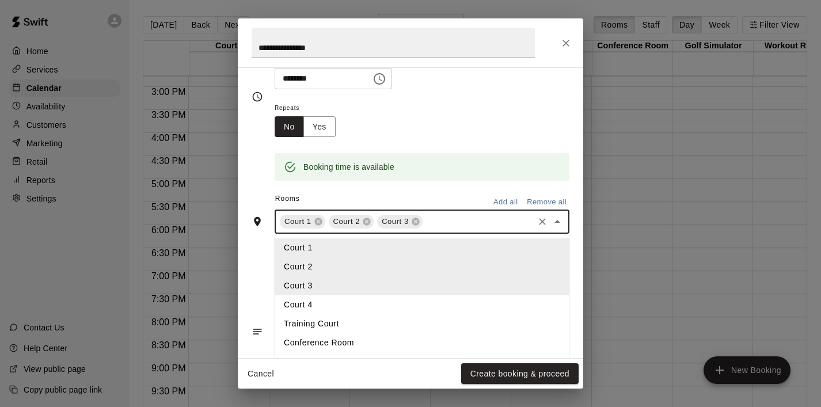
click at [404, 312] on li "Court 4" at bounding box center [422, 304] width 295 height 19
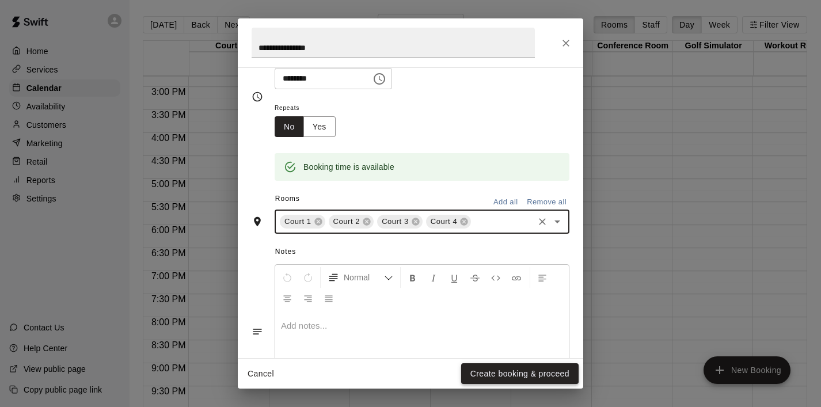
click at [514, 378] on button "Create booking & proceed" at bounding box center [520, 373] width 118 height 21
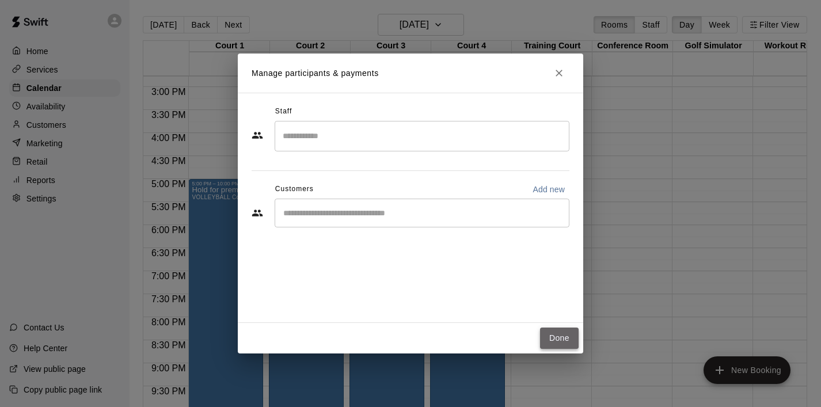
click at [556, 340] on button "Done" at bounding box center [559, 338] width 39 height 21
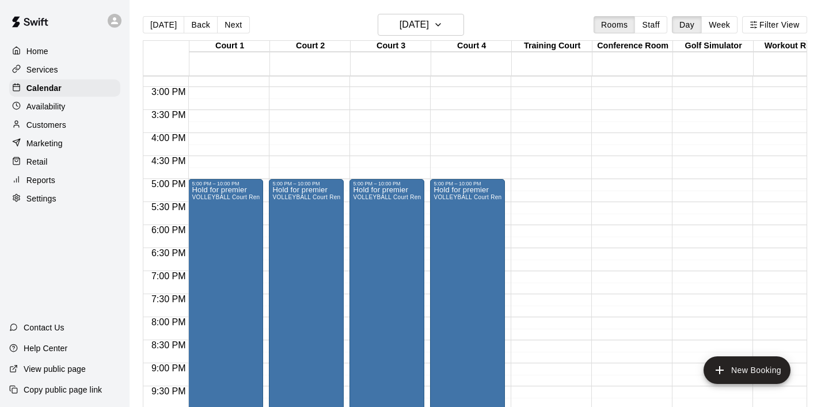
scroll to position [763, 0]
